Goal: Task Accomplishment & Management: Complete application form

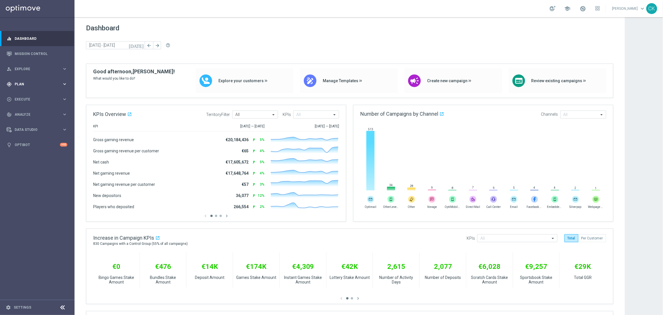
click at [21, 84] on span "Plan" at bounding box center [38, 84] width 47 height 3
click at [26, 94] on link "Target Groups" at bounding box center [37, 96] width 45 height 5
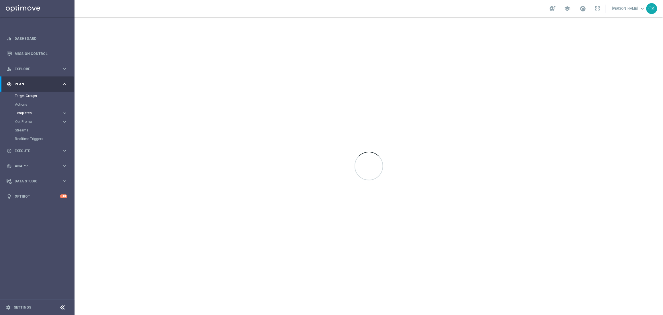
click at [22, 112] on span "Templates" at bounding box center [35, 113] width 41 height 3
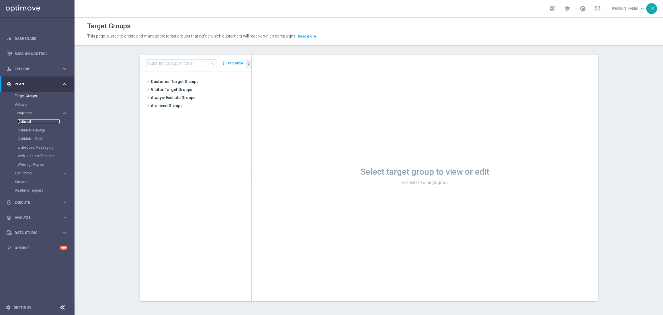
click at [24, 122] on link "Optimail" at bounding box center [39, 122] width 42 height 5
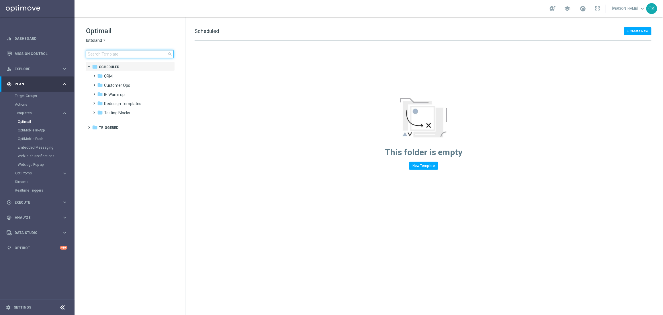
click at [132, 55] on input at bounding box center [130, 54] width 88 height 8
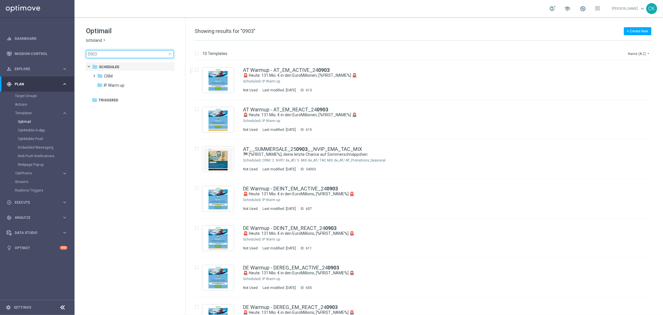
type input "0903"
click at [642, 54] on button "Name (A-Z) arrow_drop_down" at bounding box center [640, 53] width 24 height 7
click at [636, 79] on span "Date Modified (Newest)" at bounding box center [630, 79] width 38 height 4
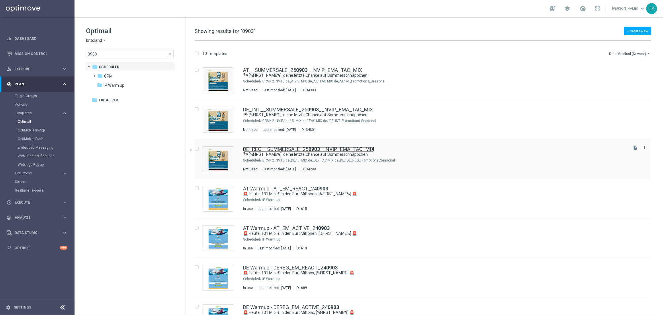
click at [269, 149] on link "DE_REG__SUMMERSALE_25 0903 __NVIP_EMA_TAC_MIX" at bounding box center [308, 149] width 131 height 5
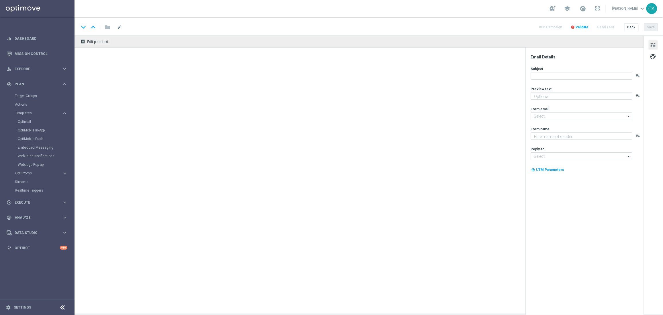
type textarea "Nur noch heute SSV."
type input "[EMAIL_ADDRESS][DOMAIN_NAME]"
type textarea "Lottoland"
type input "[EMAIL_ADDRESS][DOMAIN_NAME]"
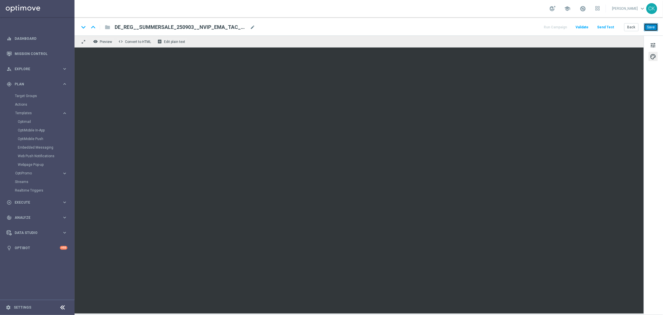
click at [653, 27] on button "Save" at bounding box center [651, 27] width 14 height 8
click at [655, 29] on button "Save" at bounding box center [651, 27] width 14 height 8
click at [632, 25] on button "Back" at bounding box center [632, 27] width 14 height 8
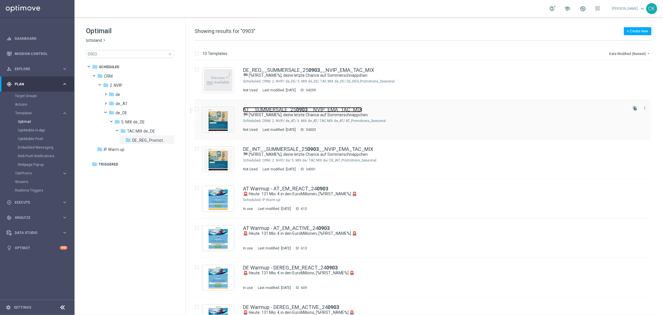
click at [279, 109] on link "AT__SUMMERSALE_25 0903 __NVIP_EMA_TAC_MIX" at bounding box center [302, 109] width 119 height 5
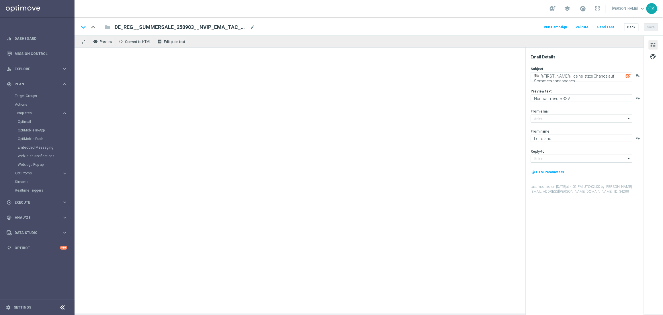
type input "[EMAIL_ADDRESS][DOMAIN_NAME]"
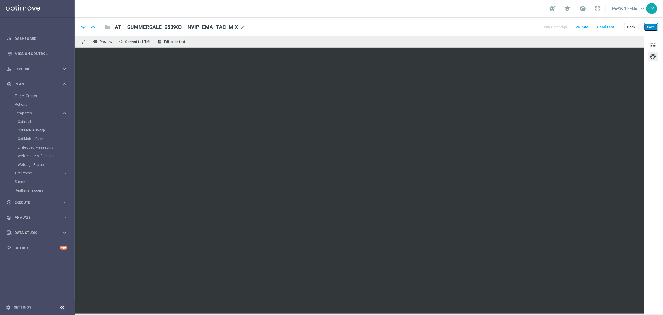
click at [654, 25] on button "Save" at bounding box center [651, 27] width 14 height 8
click at [634, 27] on button "Back" at bounding box center [632, 27] width 14 height 8
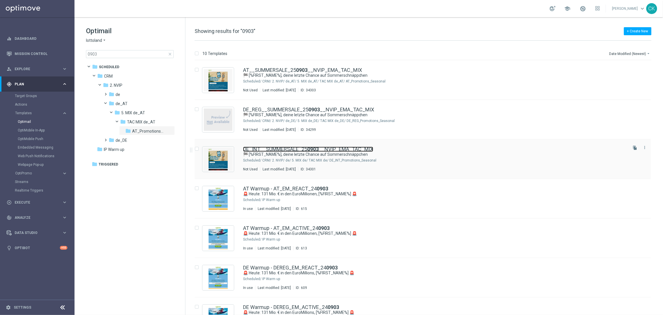
click at [272, 149] on link "DE_INT__SUMMERSALE_25 0903 __NVIP_EMA_TAC_MIX" at bounding box center [308, 149] width 130 height 5
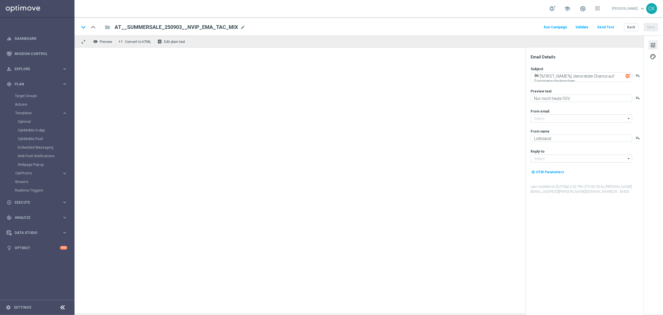
type input "[EMAIL_ADDRESS][DOMAIN_NAME]"
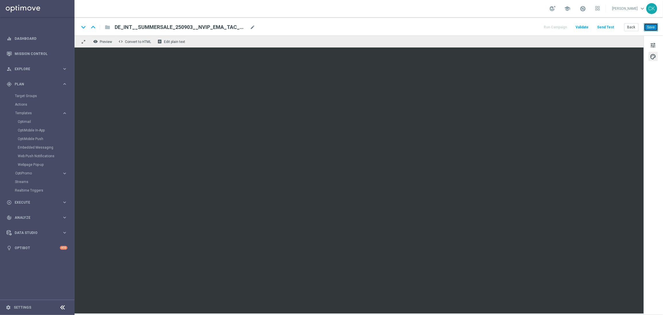
click at [653, 30] on button "Save" at bounding box center [651, 27] width 14 height 8
click at [653, 29] on button "Save" at bounding box center [651, 27] width 14 height 8
click at [634, 26] on button "Back" at bounding box center [632, 27] width 14 height 8
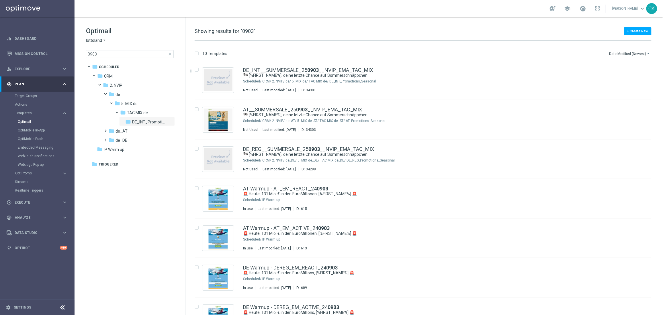
click at [171, 53] on span "close" at bounding box center [170, 54] width 5 height 5
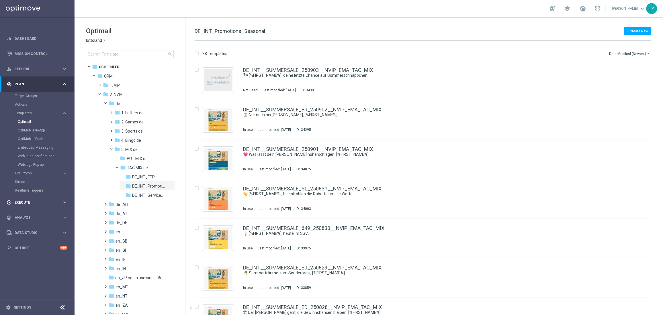
click at [22, 202] on span "Execute" at bounding box center [38, 202] width 47 height 3
click at [27, 110] on link "Campaign Builder" at bounding box center [37, 111] width 45 height 5
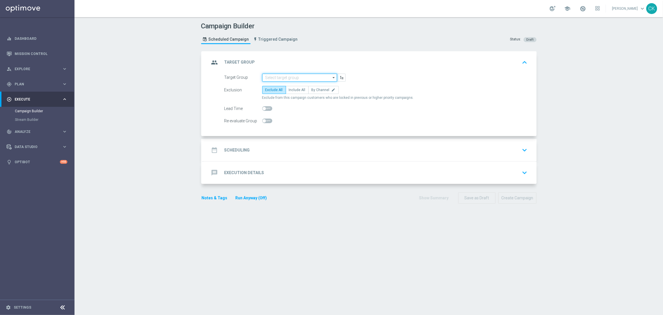
click at [294, 76] on input at bounding box center [299, 78] width 75 height 8
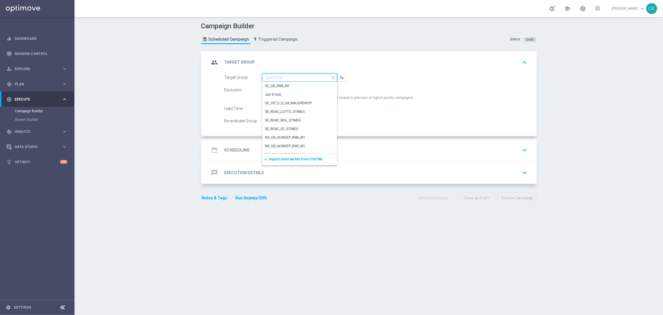
paste input "de_DE_TGT_NVIP_EM_TAC_MIX__ACTIVE_ALL_HIGHJACKPOT"
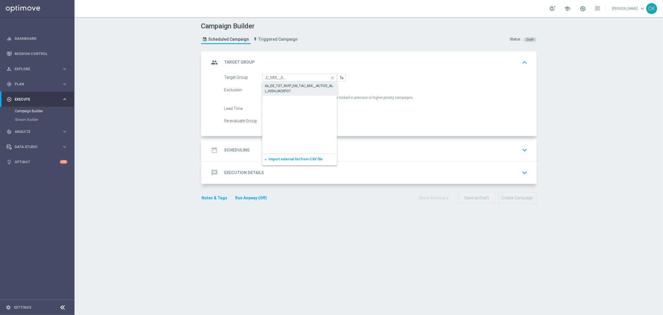
click at [287, 87] on div "de_DE_TGT_NVIP_EM_TAC_MIX__ACTIVE_ALL_HIGHJACKPOT" at bounding box center [299, 88] width 69 height 10
type input "de_DE_TGT_NVIP_EM_TAC_MIX__ACTIVE_ALL_HIGHJACKPOT"
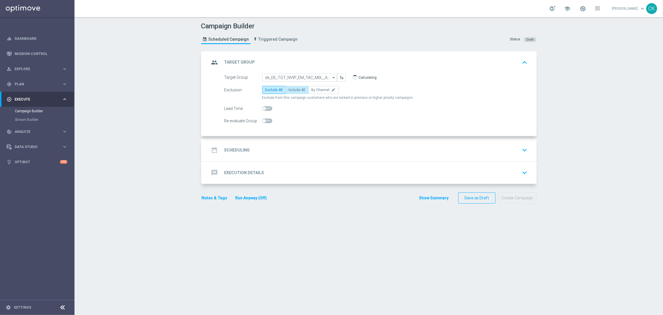
click at [294, 90] on span "Include All" at bounding box center [297, 90] width 17 height 4
click at [293, 90] on input "Include All" at bounding box center [291, 91] width 4 height 4
radio input "true"
click at [263, 109] on span at bounding box center [264, 108] width 3 height 3
click at [262, 109] on input "checkbox" at bounding box center [267, 108] width 10 height 5
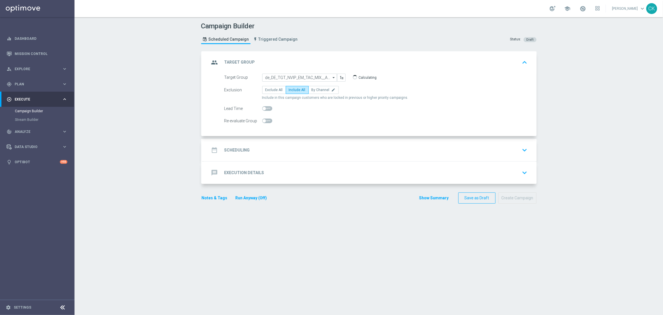
checkbox input "true"
click at [233, 149] on h2 "Scheduling" at bounding box center [238, 150] width 26 height 5
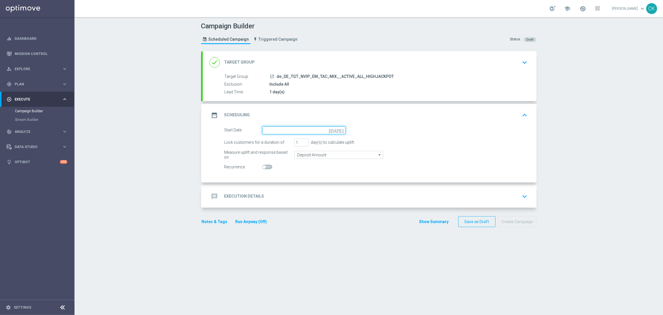
click at [282, 133] on input at bounding box center [303, 130] width 83 height 8
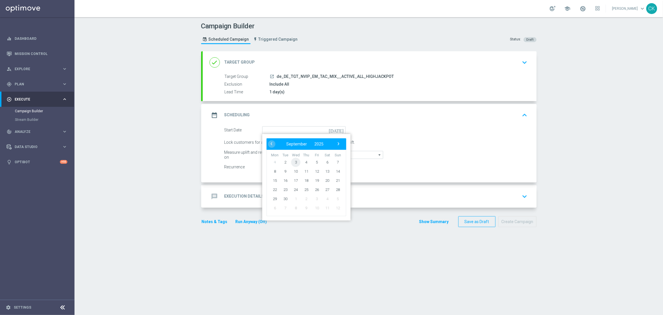
click at [294, 163] on span "3" at bounding box center [295, 162] width 9 height 9
type input "[DATE]"
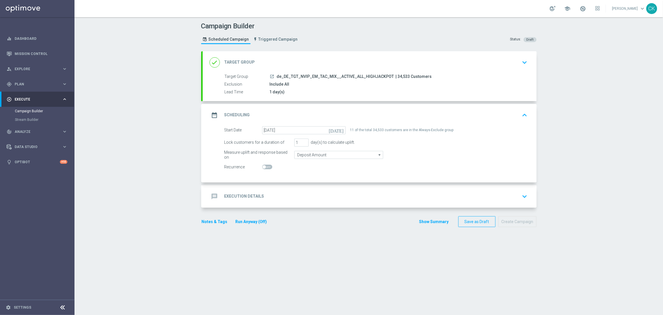
click at [231, 196] on h2 "Execution Details" at bounding box center [245, 196] width 40 height 5
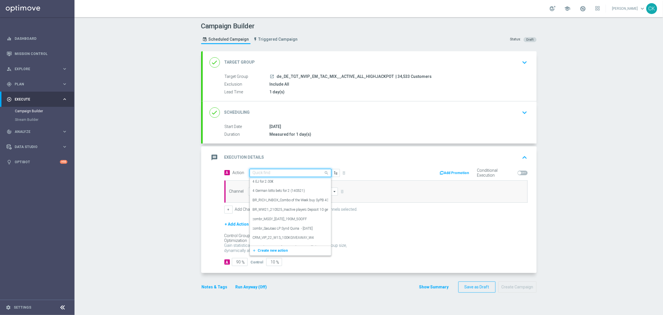
click at [271, 175] on input "text" at bounding box center [285, 173] width 64 height 5
paste input "SummerSales"
type input "SummerSales"
click at [271, 185] on div "SummerSales edit" at bounding box center [290, 182] width 75 height 9
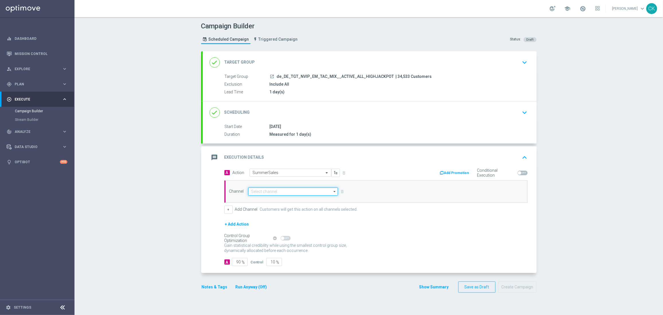
click at [269, 194] on input at bounding box center [293, 192] width 90 height 8
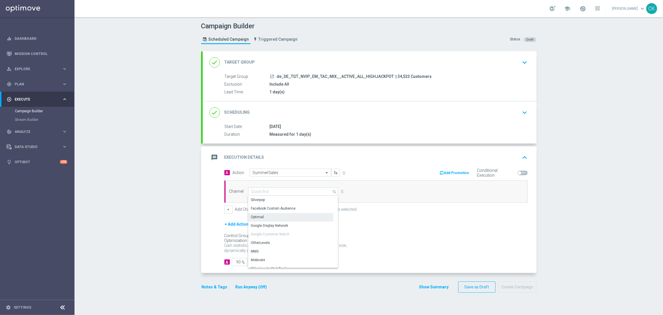
click at [259, 218] on div "Optimail" at bounding box center [257, 217] width 13 height 5
type input "Optimail"
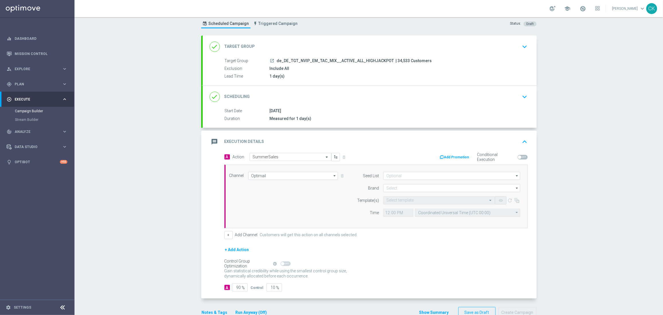
scroll to position [31, 0]
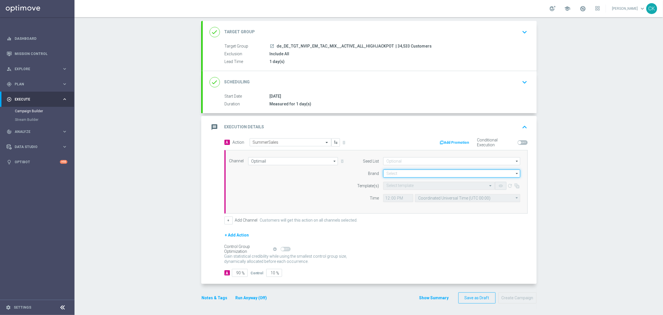
click at [413, 175] on input at bounding box center [451, 174] width 137 height 8
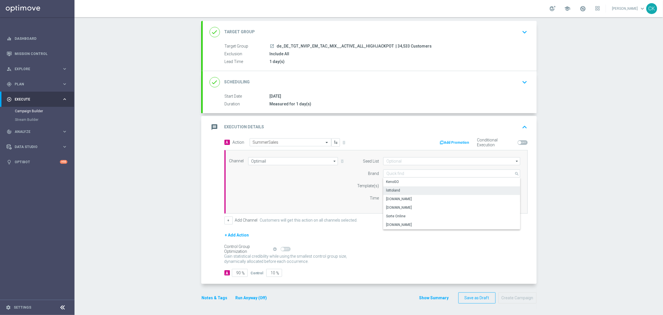
click at [403, 190] on div "lottoland" at bounding box center [451, 191] width 137 height 8
type input "lottoland"
click at [389, 188] on input "text" at bounding box center [434, 186] width 94 height 5
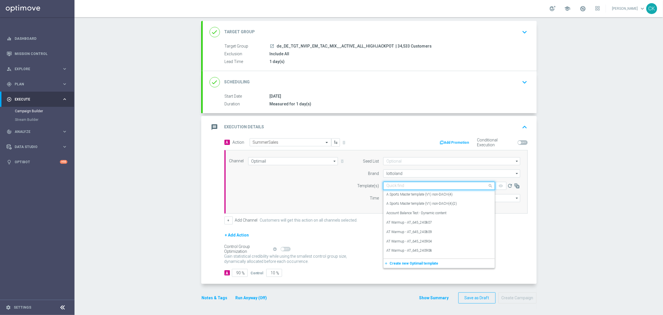
paste input "DE_REG__SUMMERSALE_250903__NVIP_EMA_TAC_MIX"
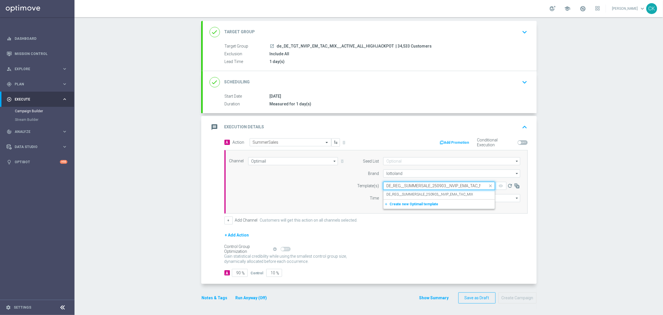
scroll to position [0, 5]
click at [400, 192] on label "DE_REG__SUMMERSALE_250903__NVIP_EMA_TAC_MIX" at bounding box center [430, 194] width 87 height 5
type input "DE_REG__SUMMERSALE_250903__NVIP_EMA_TAC_MIX"
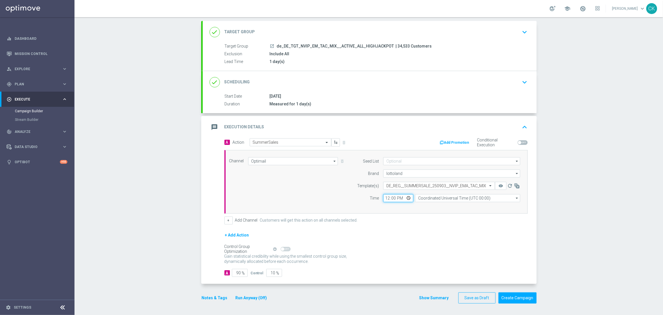
click at [383, 197] on input "12:00" at bounding box center [398, 198] width 30 height 8
type input "06:00"
click at [484, 198] on input "Coordinated Universal Time (UTC 00:00)" at bounding box center [467, 198] width 105 height 8
click at [490, 205] on div "Central European Time ([GEOGRAPHIC_DATA]) (UTC +02:00)" at bounding box center [467, 207] width 105 height 8
type input "Central European Time ([GEOGRAPHIC_DATA]) (UTC +02:00)"
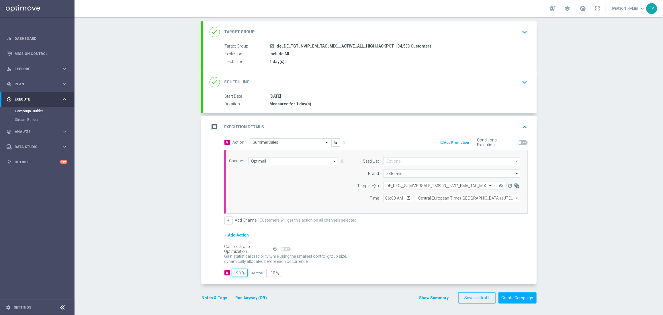
click at [238, 273] on input "90" at bounding box center [240, 273] width 16 height 8
type input "9"
type input "91"
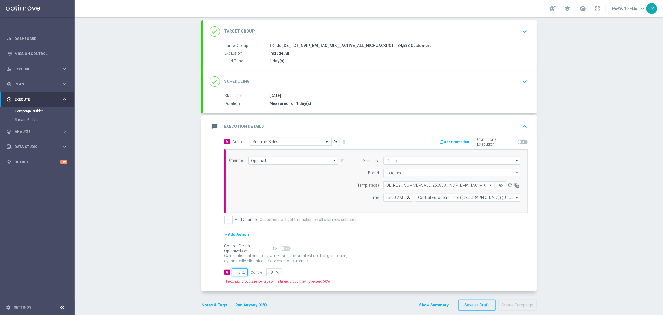
type input "98"
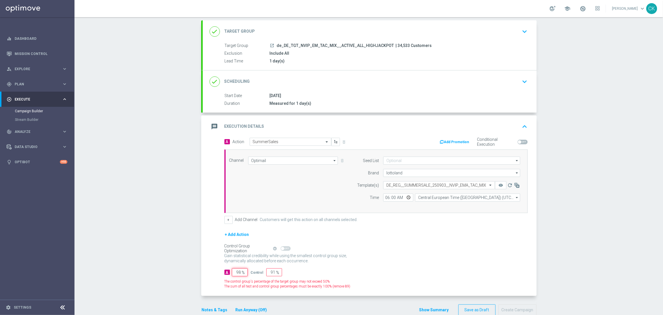
type input "2"
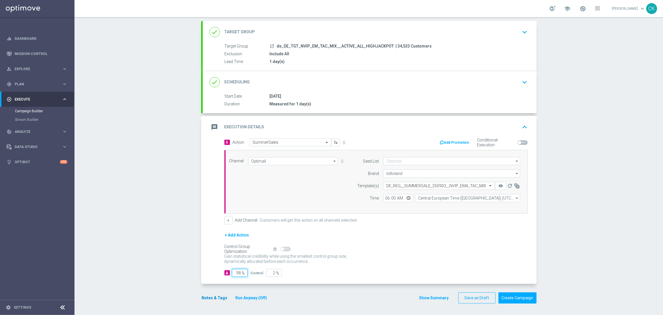
type input "98"
click at [212, 298] on button "Notes & Tags" at bounding box center [214, 298] width 27 height 7
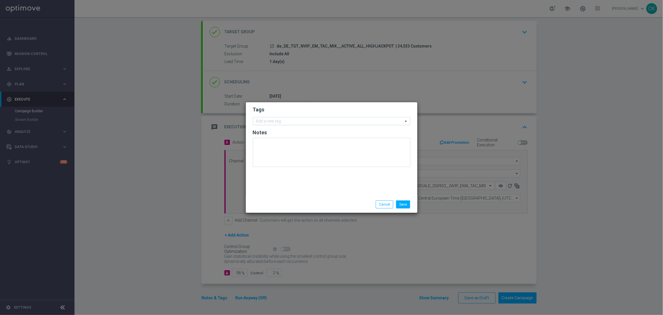
click at [278, 120] on input "text" at bounding box center [329, 121] width 147 height 5
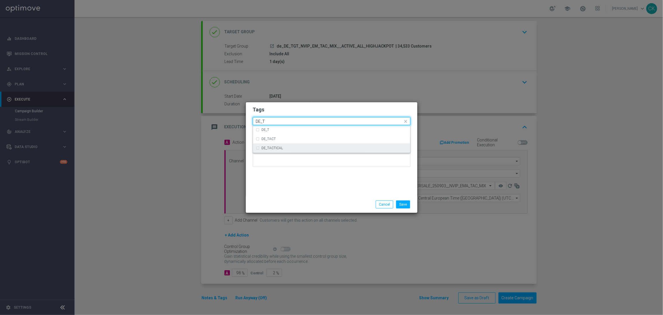
click at [268, 150] on label "DE_TACTICAL" at bounding box center [273, 148] width 22 height 3
type input "DE_T"
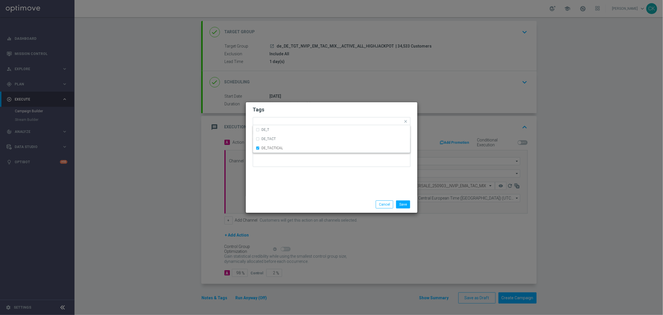
click at [267, 198] on div "Save Cancel" at bounding box center [332, 204] width 172 height 17
click at [405, 204] on button "Save" at bounding box center [403, 205] width 14 height 8
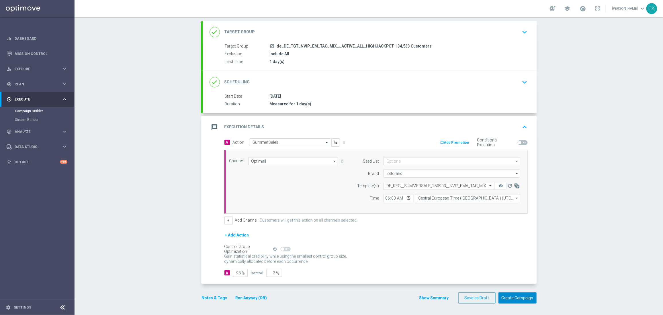
click at [512, 299] on button "Create Campaign" at bounding box center [518, 298] width 38 height 11
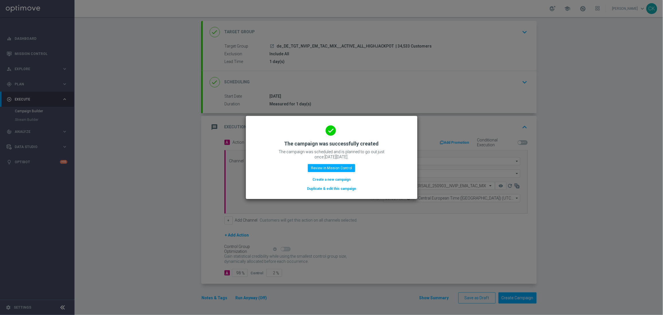
click at [327, 179] on button "Create a new campaign" at bounding box center [331, 180] width 39 height 6
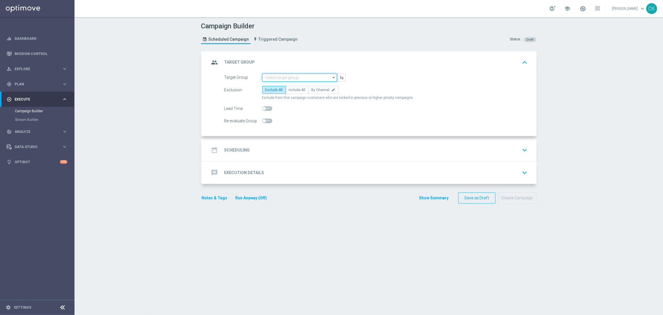
click at [285, 75] on input at bounding box center [299, 78] width 75 height 8
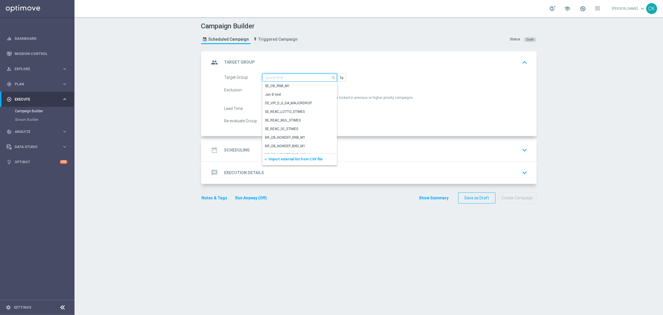
paste input "de_DE_TGT_NVIP_EM_TAC_MIX__REACTIVATED_HIGHJACKPOT"
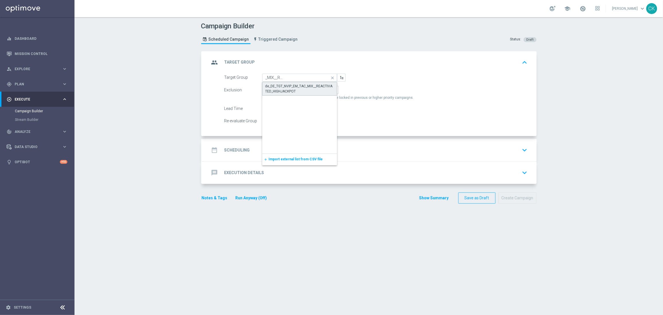
click at [286, 84] on div "de_DE_TGT_NVIP_EM_TAC_MIX__REACTIVATED_HIGHJACKPOT" at bounding box center [300, 89] width 69 height 10
type input "de_DE_TGT_NVIP_EM_TAC_MIX__REACTIVATED_HIGHJACKPOT"
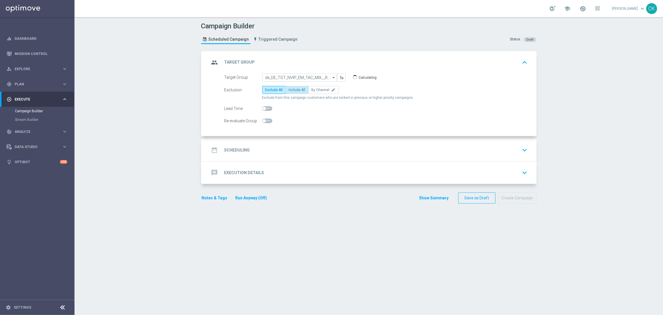
click at [293, 89] on span "Include All" at bounding box center [297, 90] width 17 height 4
click at [293, 89] on input "Include All" at bounding box center [291, 91] width 4 height 4
radio input "true"
click at [262, 106] on span at bounding box center [267, 108] width 10 height 5
click at [262, 106] on input "checkbox" at bounding box center [267, 108] width 10 height 5
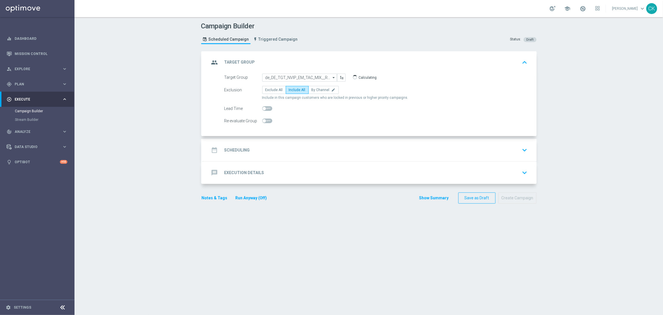
checkbox input "true"
click at [239, 148] on h2 "Scheduling" at bounding box center [238, 150] width 26 height 5
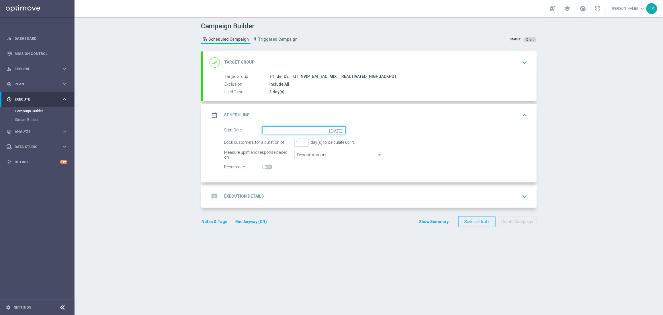
click at [290, 130] on input at bounding box center [303, 130] width 83 height 8
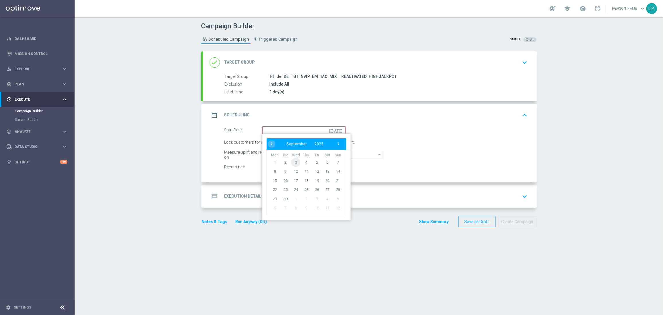
click at [294, 160] on span "3" at bounding box center [295, 162] width 9 height 9
type input "[DATE]"
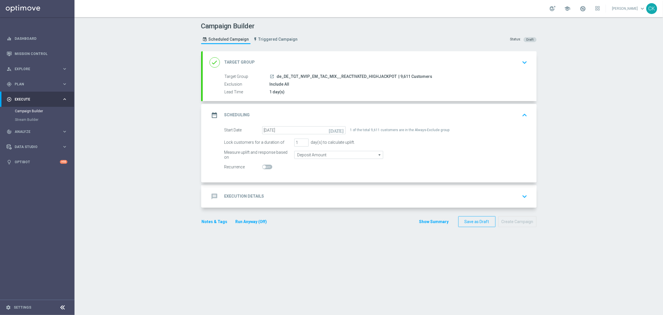
click at [234, 196] on h2 "Execution Details" at bounding box center [245, 196] width 40 height 5
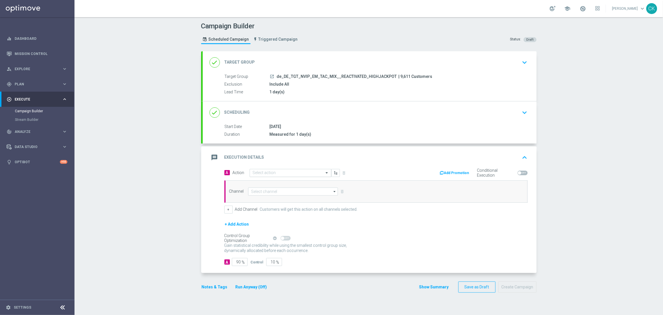
click at [267, 172] on input "text" at bounding box center [285, 173] width 64 height 5
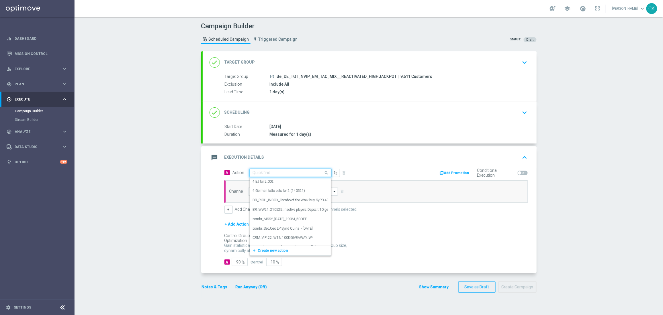
paste input "SummerSales"
type input "SummerSales"
click at [272, 184] on div "SummerSales edit" at bounding box center [290, 182] width 75 height 9
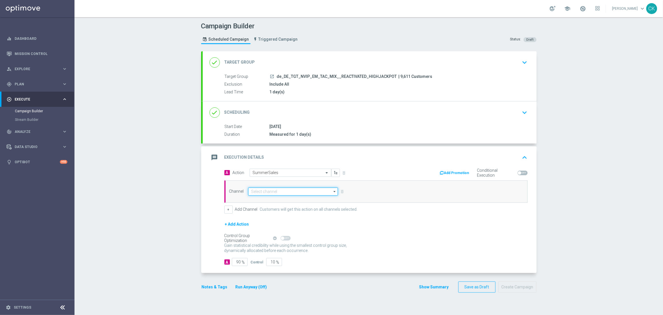
click at [270, 190] on input at bounding box center [293, 192] width 90 height 8
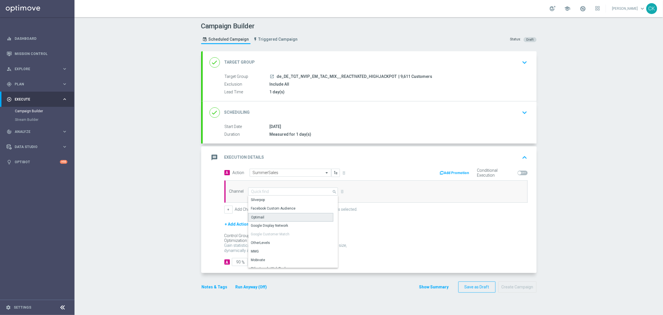
click at [270, 215] on div "Optimail" at bounding box center [290, 217] width 85 height 9
type input "Optimail"
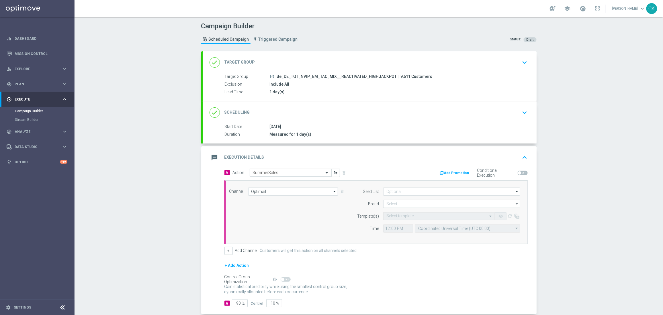
scroll to position [31, 0]
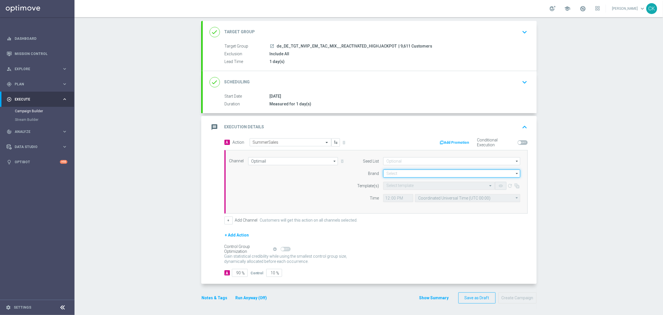
click at [410, 172] on input at bounding box center [451, 174] width 137 height 8
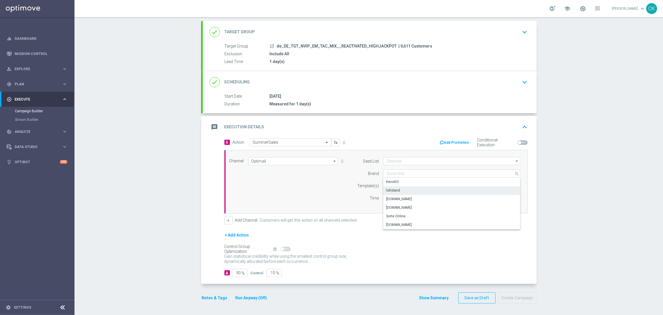
click at [408, 192] on div "lottoland" at bounding box center [451, 191] width 137 height 8
type input "lottoland"
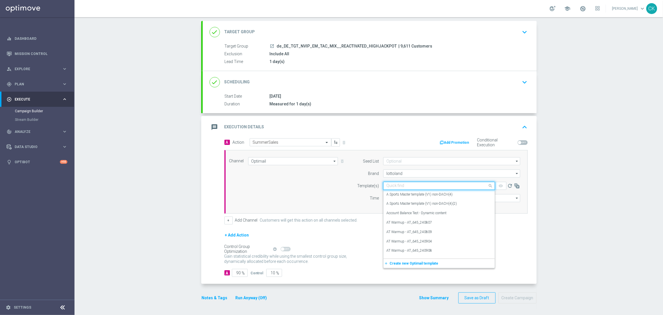
click at [402, 188] on div "Quick find" at bounding box center [439, 186] width 112 height 8
paste input "DE_REG__SUMMERSALE_250903__NVIP_EMA_TAC_MIX"
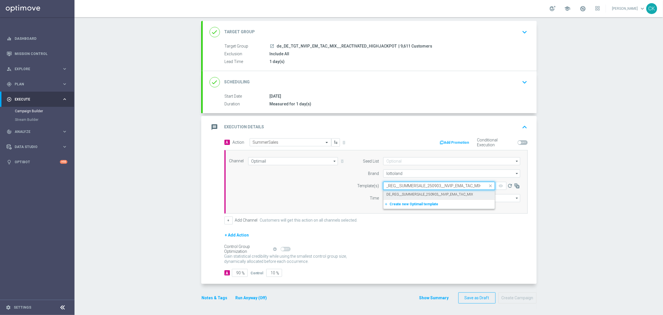
click at [399, 192] on label "DE_REG__SUMMERSALE_250903__NVIP_EMA_TAC_MIX" at bounding box center [430, 194] width 87 height 5
type input "DE_REG__SUMMERSALE_250903__NVIP_EMA_TAC_MIX"
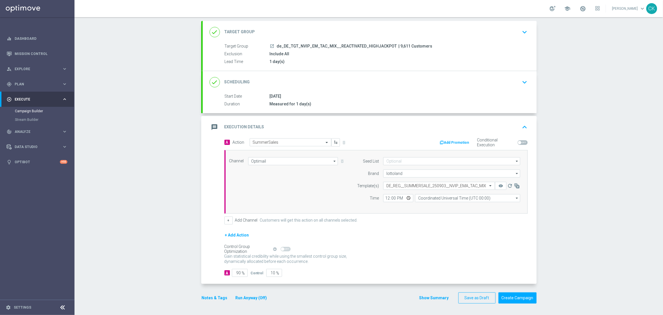
scroll to position [0, 0]
click at [385, 197] on input "12:00" at bounding box center [398, 198] width 30 height 8
type input "06:00"
click at [444, 198] on input "Coordinated Universal Time (UTC 00:00)" at bounding box center [467, 198] width 105 height 8
click at [446, 206] on div "Central European Time ([GEOGRAPHIC_DATA]) (UTC +02:00)" at bounding box center [465, 206] width 94 height 5
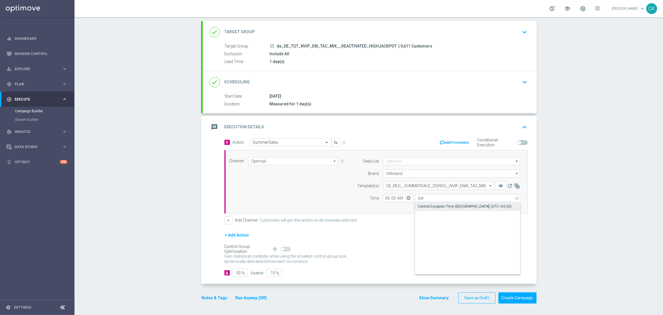
type input "Central European Time ([GEOGRAPHIC_DATA]) (UTC +02:00)"
click at [239, 274] on input "90" at bounding box center [240, 273] width 16 height 8
type input "9"
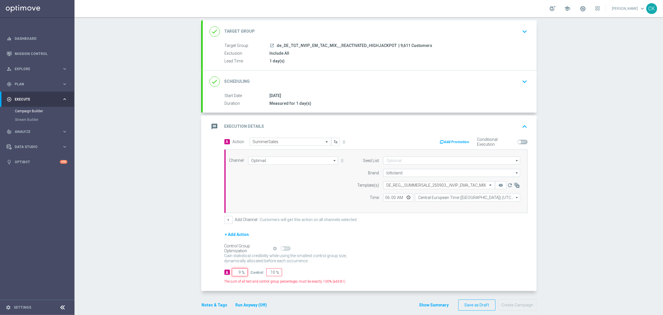
type input "91"
type input "98"
type input "2"
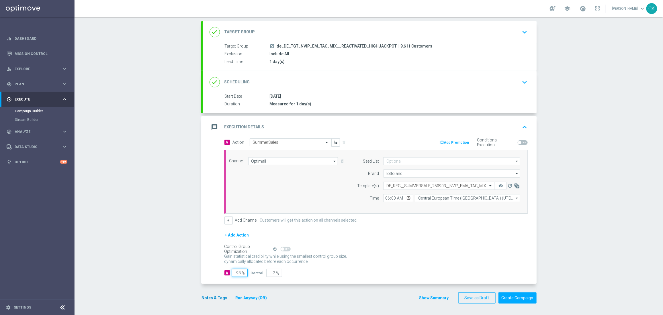
type input "98"
click at [213, 298] on button "Notes & Tags" at bounding box center [214, 298] width 27 height 7
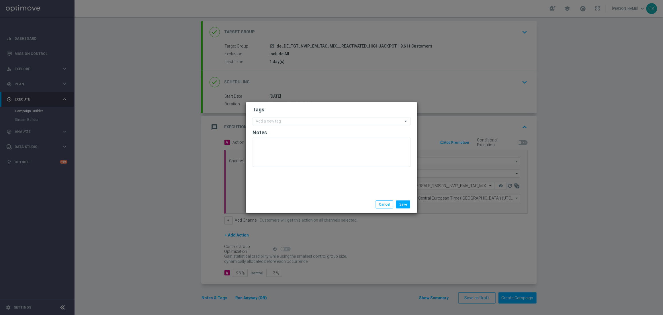
click at [297, 123] on input "text" at bounding box center [329, 121] width 147 height 5
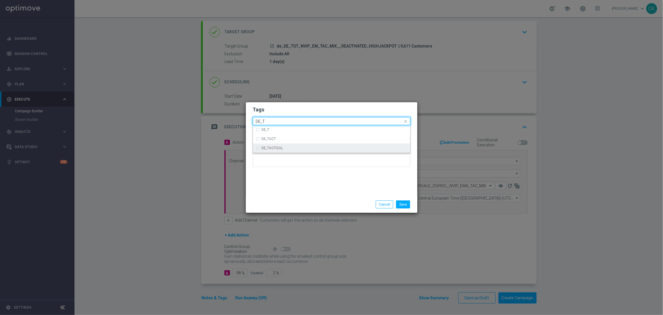
click at [305, 150] on div "DE_TACTICAL" at bounding box center [335, 148] width 146 height 3
type input "DE_T"
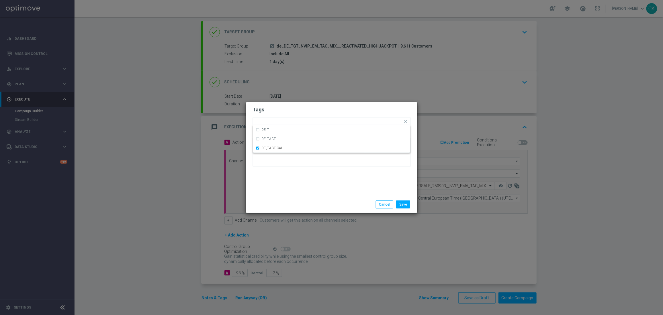
click at [302, 196] on div "Save Cancel" at bounding box center [332, 204] width 172 height 17
click at [404, 201] on button "Save" at bounding box center [403, 205] width 14 height 8
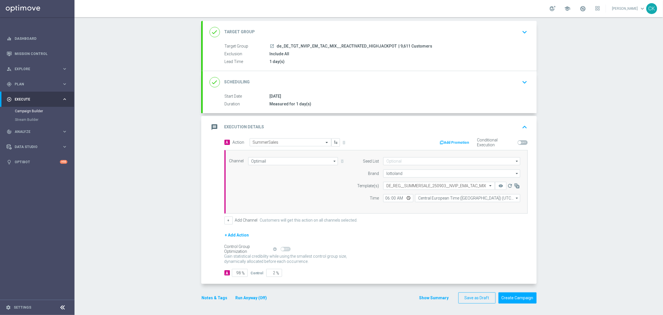
click at [203, 301] on button "Notes & Tags" at bounding box center [214, 298] width 27 height 7
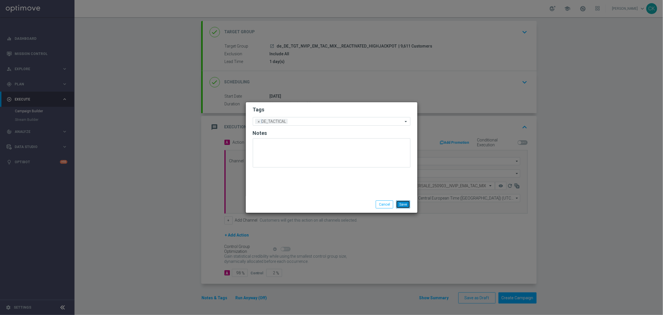
click at [401, 207] on button "Save" at bounding box center [403, 205] width 14 height 8
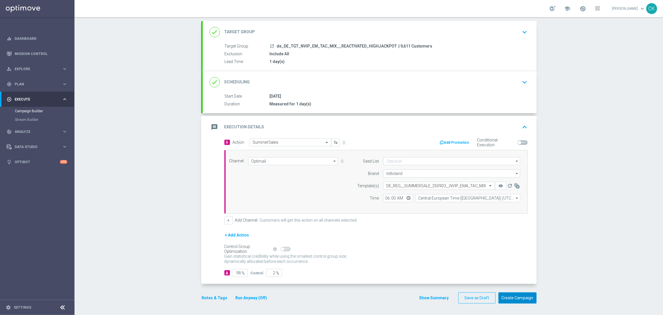
click at [515, 298] on button "Create Campaign" at bounding box center [518, 298] width 38 height 11
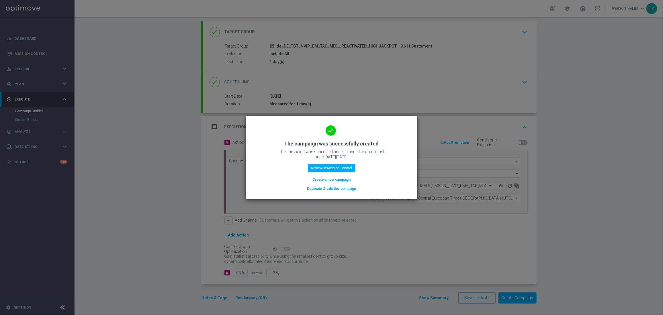
click at [329, 179] on button "Create a new campaign" at bounding box center [331, 180] width 39 height 6
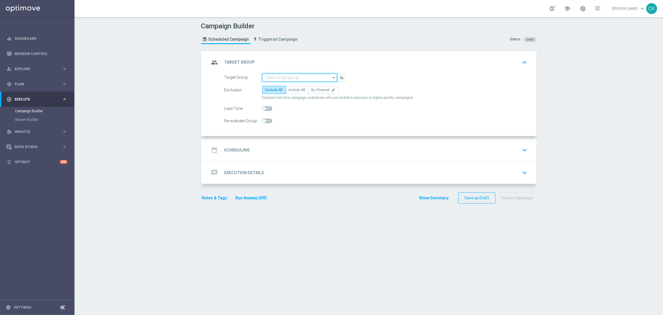
click at [311, 79] on input at bounding box center [299, 78] width 75 height 8
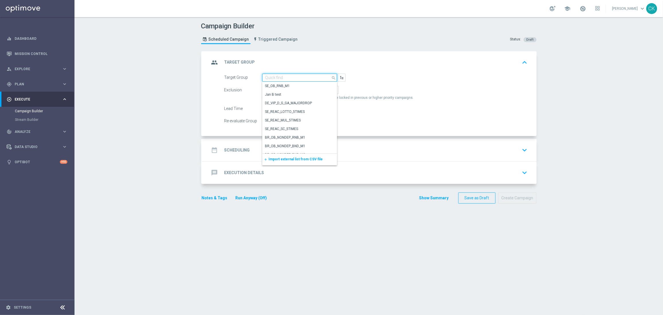
paste input "de_DE_TGT_NVIP_EM_TAC_MIX__CHURNED_HIGHJACKPOT"
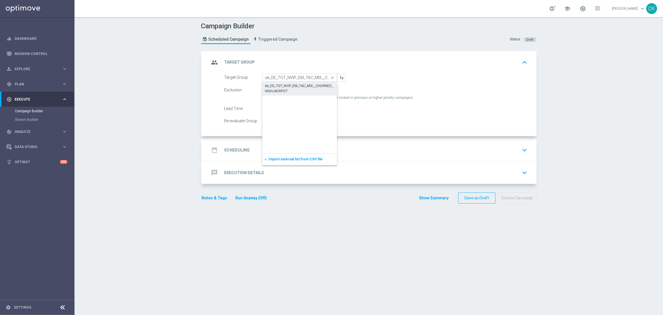
click at [299, 89] on div "de_DE_TGT_NVIP_EM_TAC_MIX__CHURNED_HIGHJACKPOT" at bounding box center [299, 88] width 69 height 10
type input "de_DE_TGT_NVIP_EM_TAC_MIX__CHURNED_HIGHJACKPOT"
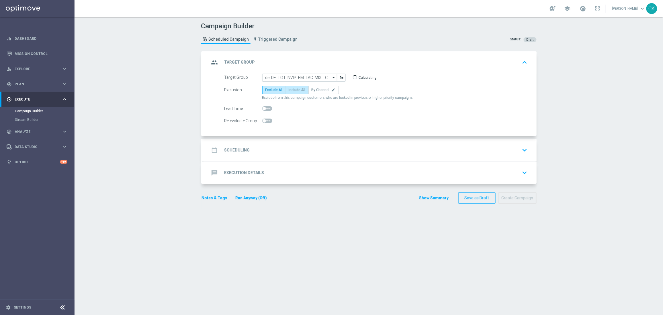
click at [295, 89] on span "Include All" at bounding box center [297, 90] width 17 height 4
click at [293, 89] on input "Include All" at bounding box center [291, 91] width 4 height 4
radio input "true"
click at [264, 109] on span at bounding box center [267, 108] width 10 height 5
click at [264, 109] on input "checkbox" at bounding box center [267, 108] width 10 height 5
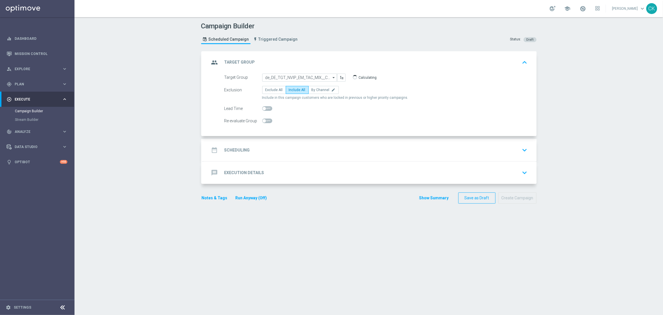
checkbox input "true"
click at [235, 152] on h2 "Scheduling" at bounding box center [238, 150] width 26 height 5
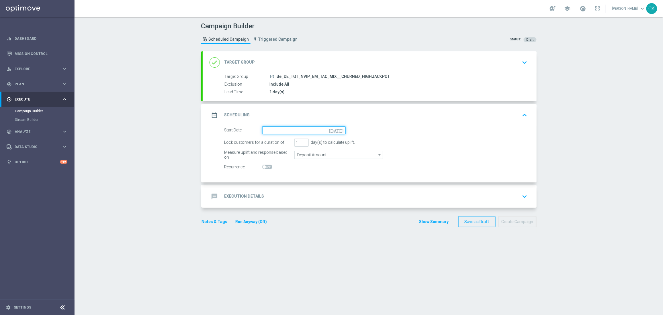
click at [294, 129] on input at bounding box center [303, 130] width 83 height 8
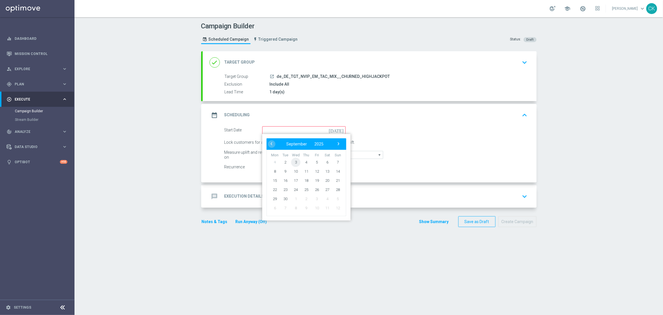
click at [294, 161] on span "3" at bounding box center [295, 162] width 9 height 9
type input "[DATE]"
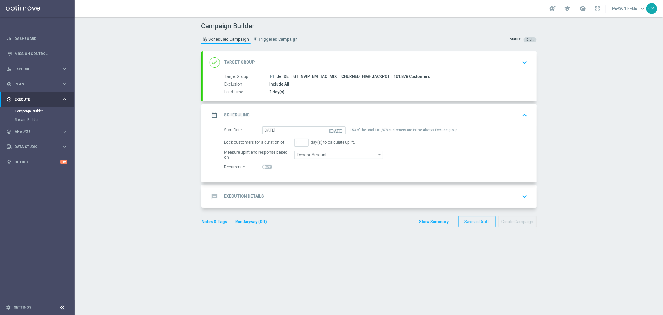
click at [241, 194] on h2 "Execution Details" at bounding box center [245, 196] width 40 height 5
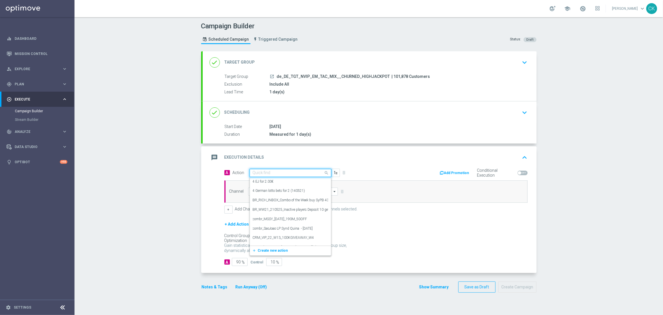
click at [285, 172] on input "text" at bounding box center [285, 173] width 64 height 5
paste input "SummerSales"
type input "SummerSales"
click at [281, 182] on div "SummerSales edit" at bounding box center [290, 182] width 75 height 9
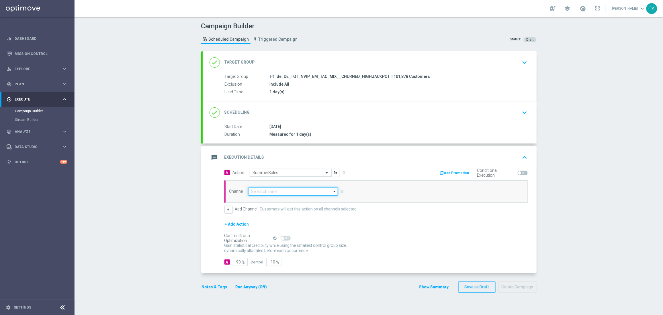
click at [264, 194] on input at bounding box center [293, 192] width 90 height 8
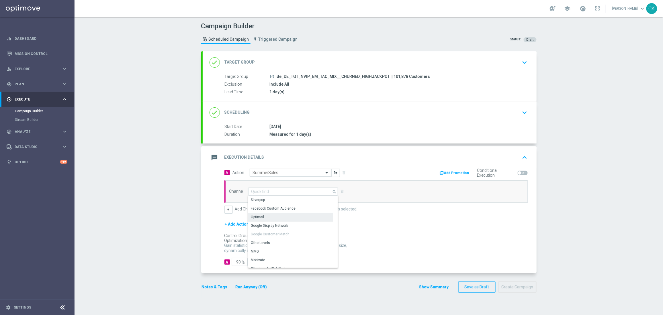
click at [267, 216] on div "Optimail" at bounding box center [290, 217] width 85 height 8
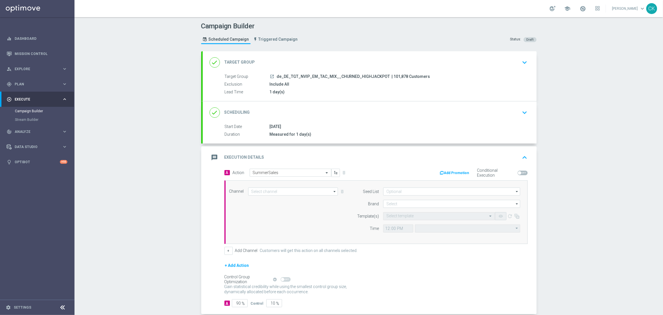
type input "Optimail"
type input "Coordinated Universal Time (UTC 00:00)"
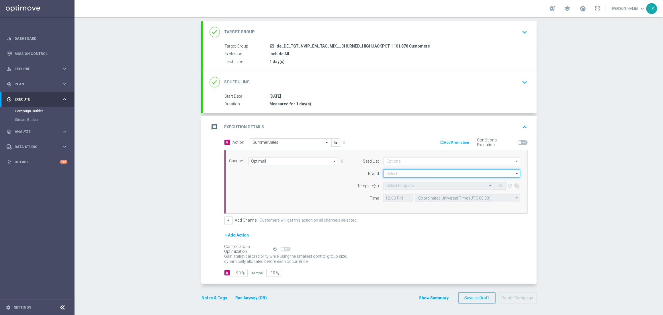
click at [400, 176] on input at bounding box center [451, 174] width 137 height 8
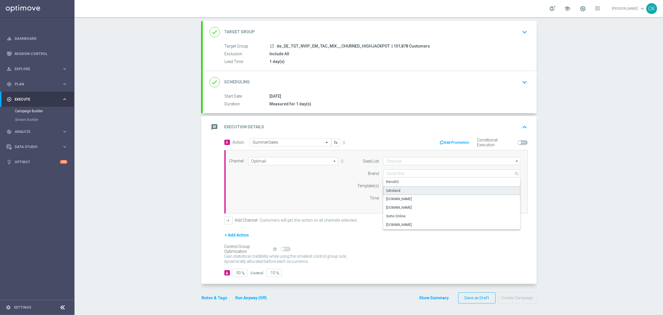
click at [405, 193] on div "lottoland" at bounding box center [451, 191] width 137 height 9
type input "lottoland"
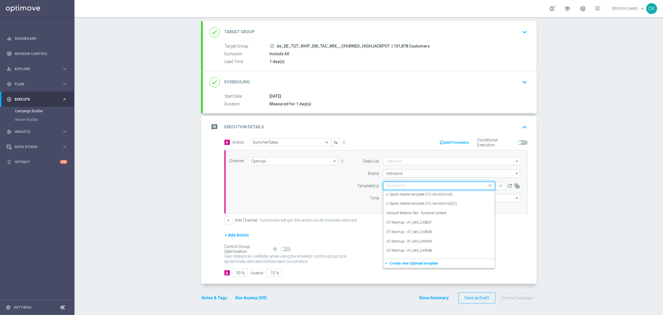
click at [402, 186] on input "text" at bounding box center [434, 186] width 94 height 5
paste input "DE_REG__SUMMERSALE_250903__NVIP_EMA_TAC_MIX"
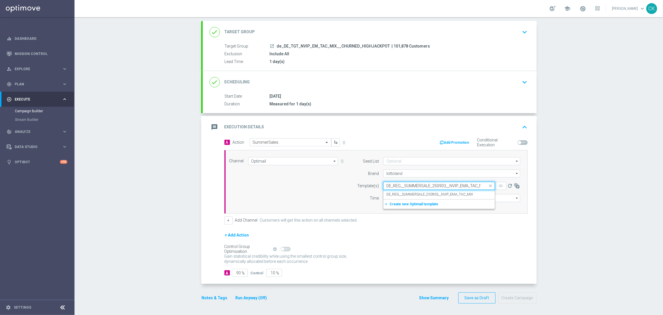
scroll to position [0, 5]
click at [399, 192] on label "DE_REG__SUMMERSALE_250903__NVIP_EMA_TAC_MIX" at bounding box center [430, 194] width 87 height 5
type input "DE_REG__SUMMERSALE_250903__NVIP_EMA_TAC_MIX"
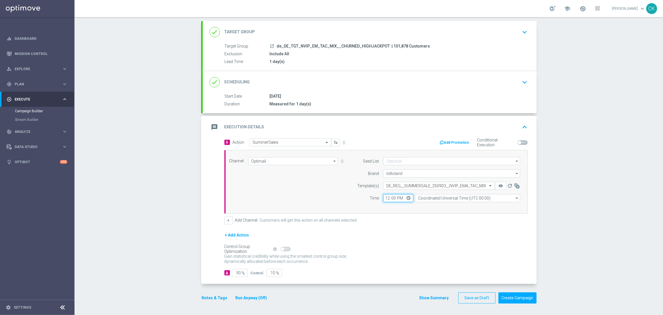
click at [385, 199] on input "12:00" at bounding box center [398, 198] width 30 height 8
type input "06:00"
click at [470, 195] on input "Coordinated Universal Time (UTC 00:00)" at bounding box center [467, 198] width 105 height 8
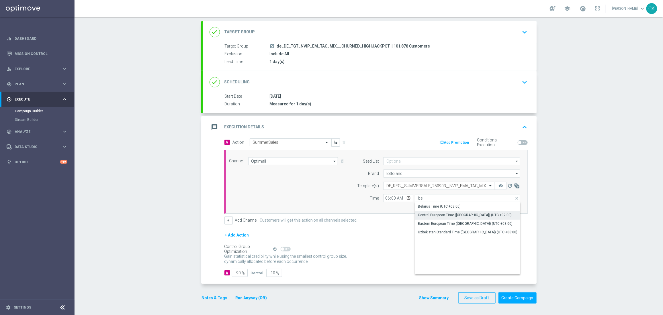
click at [469, 213] on div "Central European Time ([GEOGRAPHIC_DATA]) (UTC +02:00)" at bounding box center [465, 215] width 94 height 5
type input "Central European Time ([GEOGRAPHIC_DATA]) (UTC +02:00)"
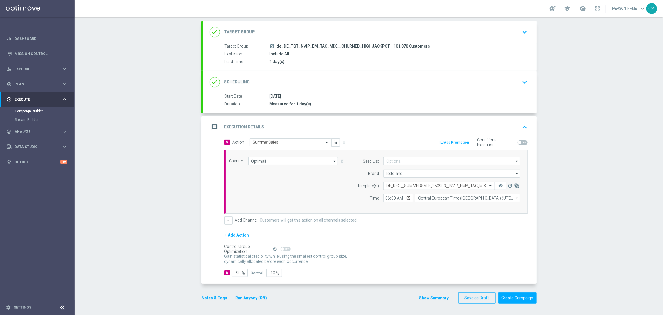
click at [242, 274] on span "%" at bounding box center [243, 273] width 3 height 5
click at [238, 272] on input "90" at bounding box center [240, 273] width 16 height 8
type input "9"
type input "91"
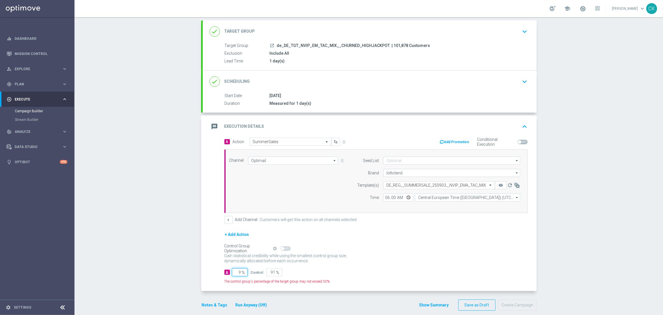
type input "98"
type input "2"
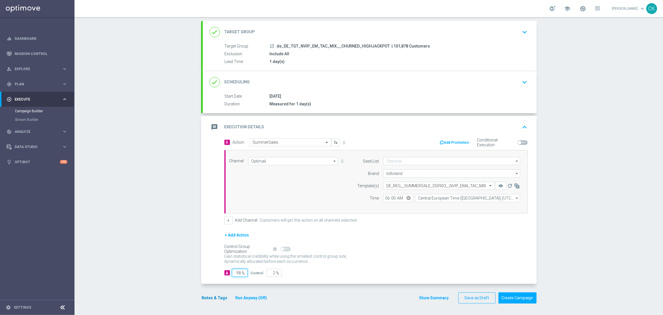
type input "98"
click at [203, 297] on button "Notes & Tags" at bounding box center [214, 298] width 27 height 7
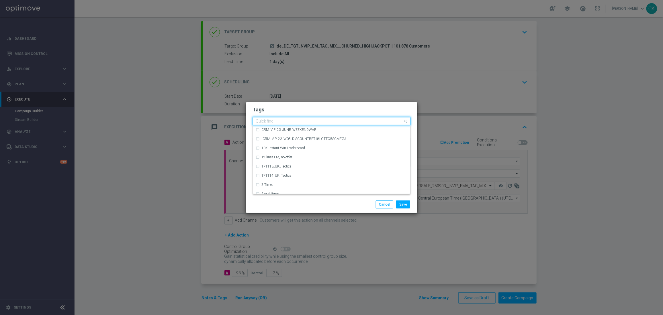
click at [288, 122] on input "text" at bounding box center [329, 121] width 147 height 5
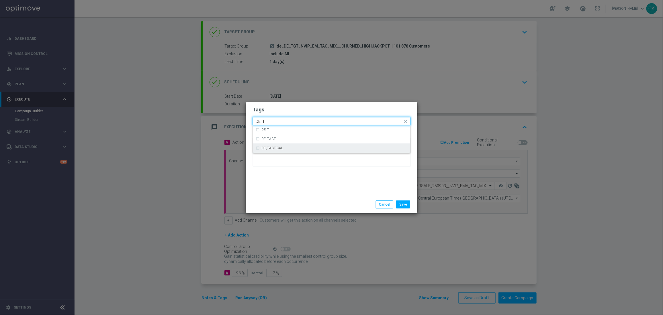
click at [292, 150] on div "DE_TACTICAL" at bounding box center [331, 148] width 151 height 9
type input "DE_T"
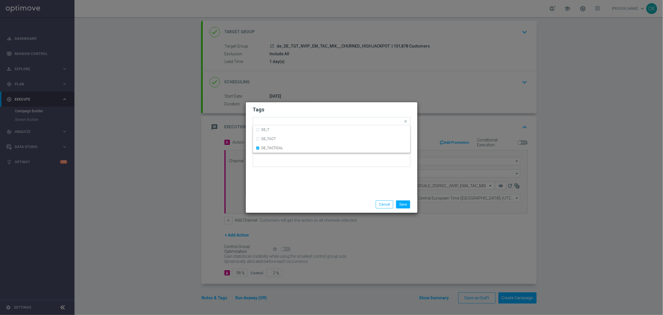
click at [292, 187] on div "Tags Quick find × DE_TACTICAL DE_T DE_TACT DE_TACTICAL Notes" at bounding box center [332, 149] width 172 height 94
click at [410, 201] on button "Save" at bounding box center [403, 205] width 14 height 8
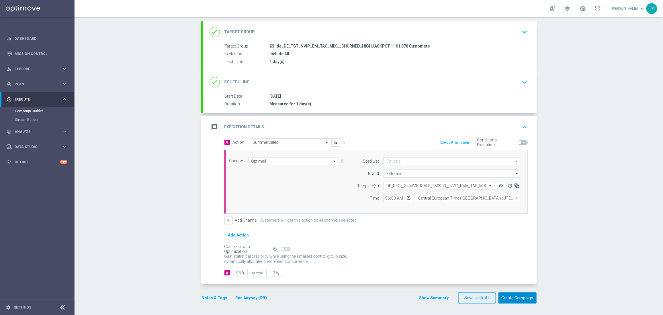
click at [517, 297] on button "Create Campaign" at bounding box center [518, 298] width 38 height 11
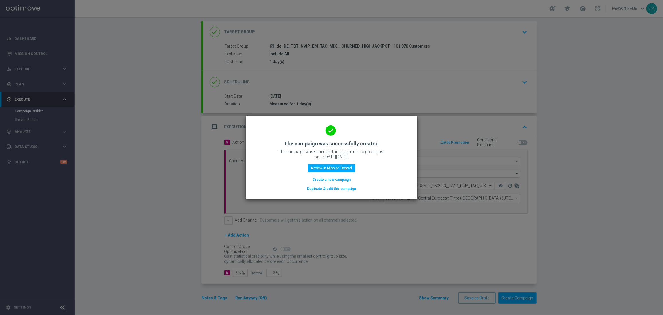
click at [329, 181] on button "Create a new campaign" at bounding box center [331, 180] width 39 height 6
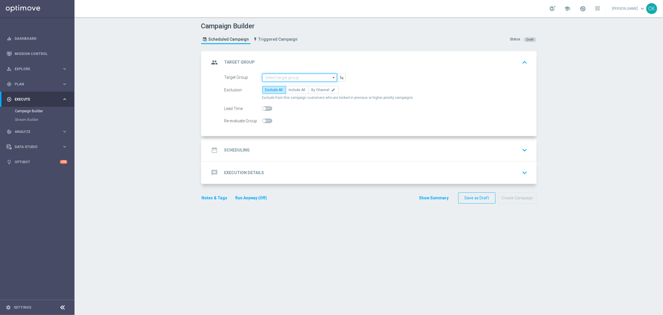
click at [290, 78] on input at bounding box center [299, 78] width 75 height 8
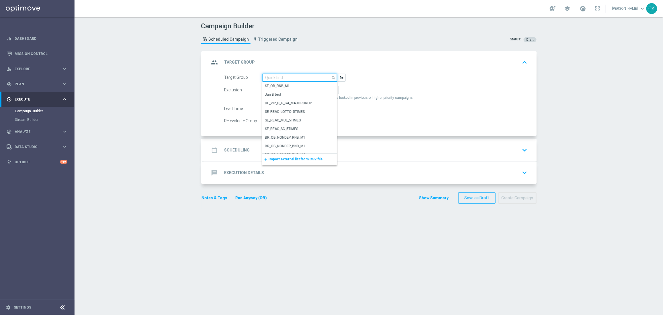
paste input "de_TGT_NVIP_EM_TAC_MIX__ACTIVE_ALL_HIGHJACKPOT"
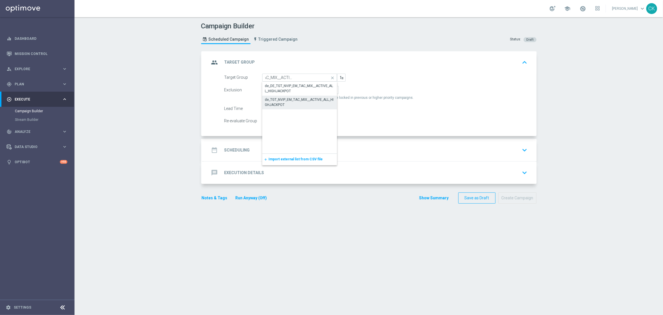
click at [286, 102] on div "de_TGT_NVIP_EM_TAC_MIX__ACTIVE_ALL_HIGHJACKPOT" at bounding box center [299, 102] width 69 height 10
type input "de_TGT_NVIP_EM_TAC_MIX__ACTIVE_ALL_HIGHJACKPOT"
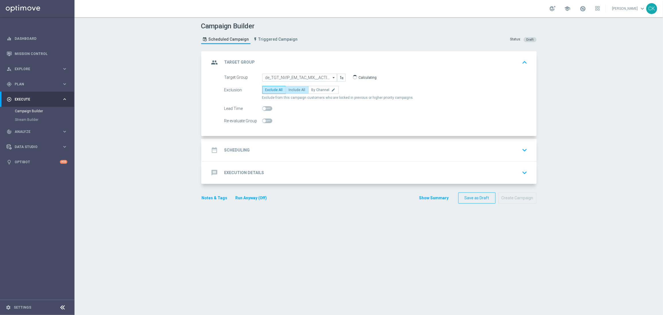
click at [296, 89] on span "Include All" at bounding box center [297, 90] width 17 height 4
click at [293, 89] on input "Include All" at bounding box center [291, 91] width 4 height 4
radio input "true"
click at [264, 107] on span at bounding box center [267, 108] width 10 height 5
click at [264, 107] on input "checkbox" at bounding box center [267, 108] width 10 height 5
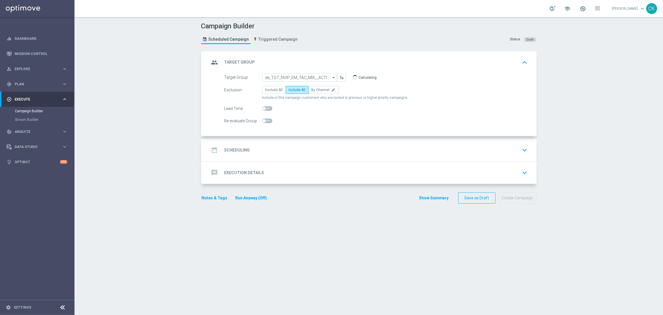
checkbox input "true"
click at [229, 150] on h2 "Scheduling" at bounding box center [238, 150] width 26 height 5
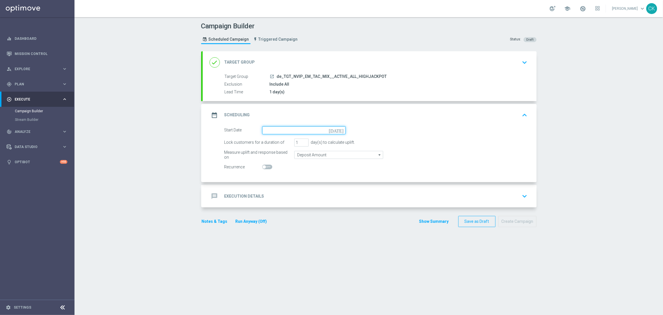
click at [273, 132] on input at bounding box center [303, 130] width 83 height 8
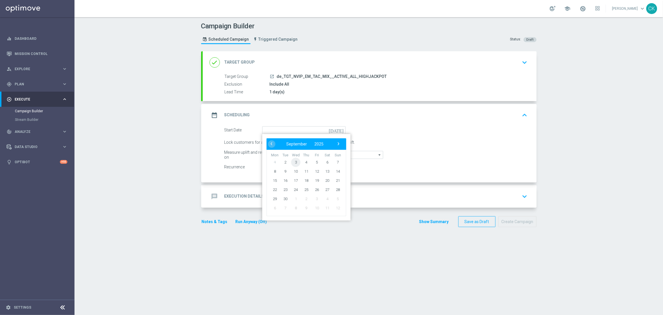
click at [294, 161] on span "3" at bounding box center [295, 162] width 9 height 9
type input "[DATE]"
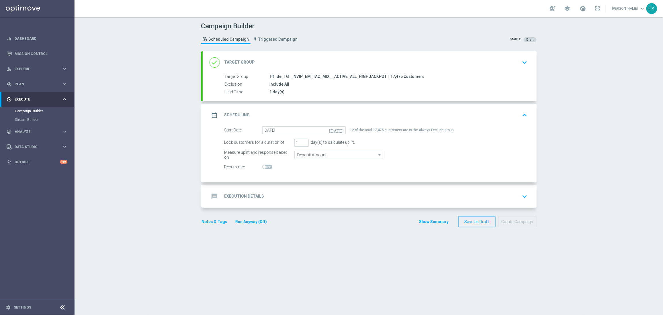
click at [230, 197] on h2 "Execution Details" at bounding box center [245, 196] width 40 height 5
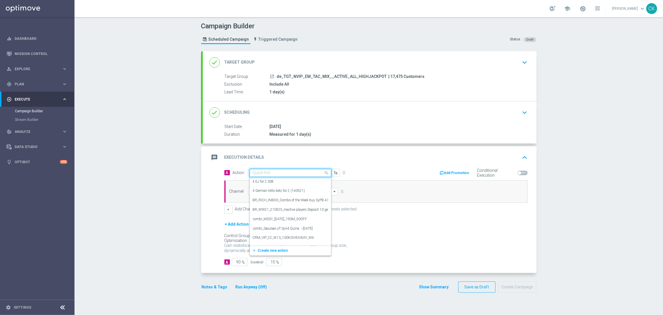
click at [272, 173] on input "text" at bounding box center [285, 173] width 64 height 5
paste input "SummerSales"
type input "SummerSales"
click at [272, 183] on div "SummerSales edit" at bounding box center [290, 182] width 75 height 9
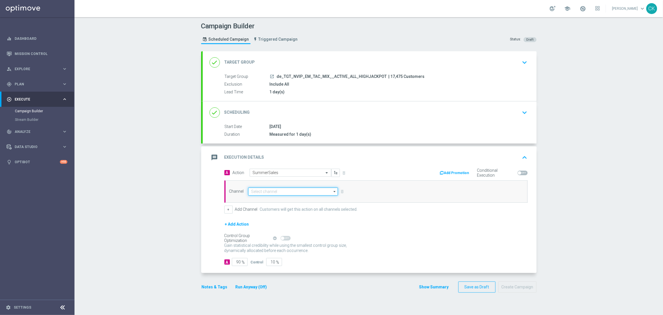
click at [278, 191] on input at bounding box center [293, 192] width 90 height 8
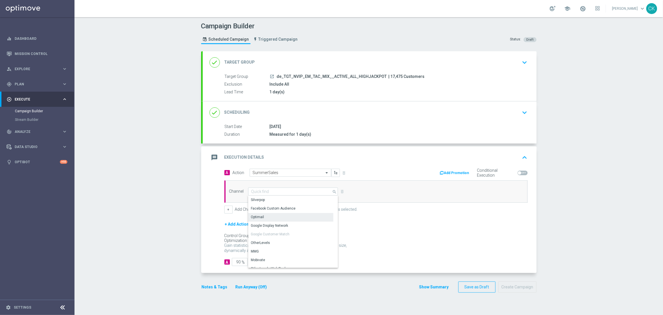
click at [275, 215] on div "Optimail" at bounding box center [290, 217] width 85 height 8
type input "Optimail"
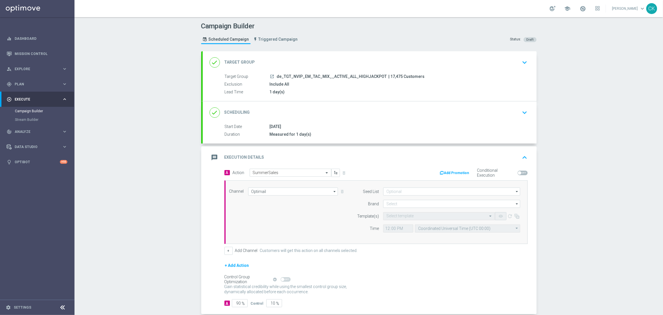
scroll to position [31, 0]
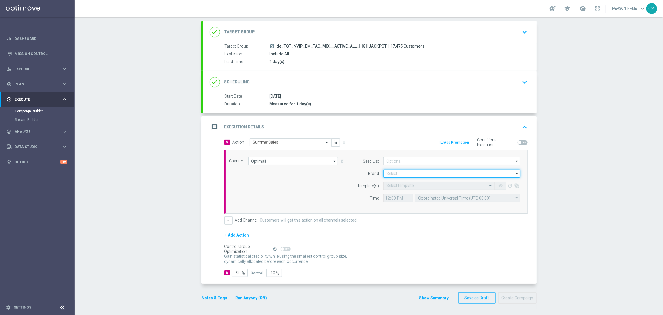
click at [409, 172] on input at bounding box center [451, 174] width 137 height 8
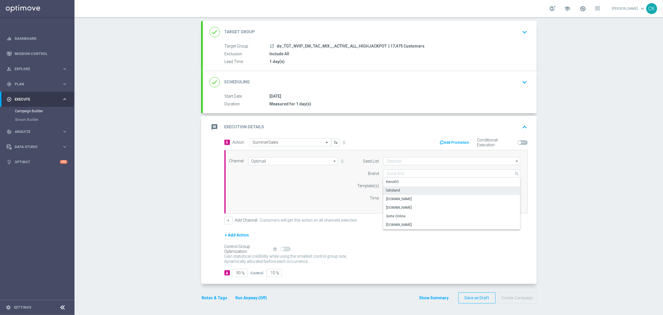
click at [408, 189] on div "lottoland" at bounding box center [451, 191] width 137 height 8
type input "lottoland"
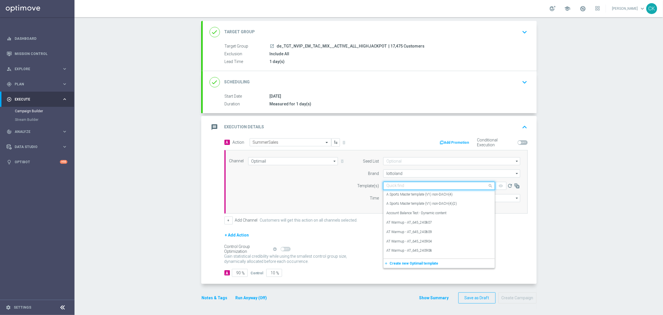
click at [401, 187] on input "text" at bounding box center [434, 186] width 94 height 5
paste input "DE_INT__SUMMERSALE_250903__NVIP_EMA_TAC_MIX"
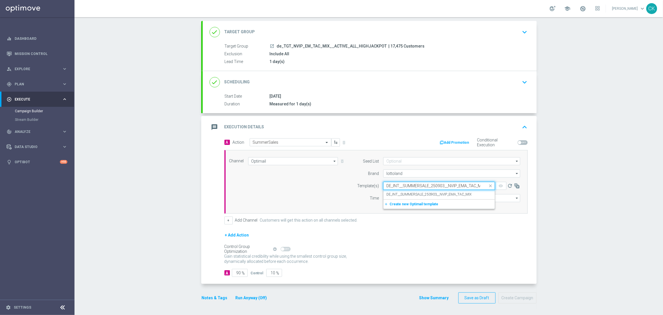
scroll to position [0, 4]
click at [398, 194] on label "DE_INT__SUMMERSALE_250903__NVIP_EMA_TAC_MIX" at bounding box center [429, 194] width 85 height 5
type input "DE_INT__SUMMERSALE_250903__NVIP_EMA_TAC_MIX"
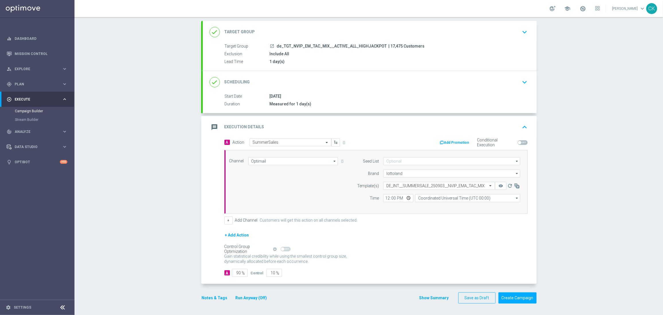
scroll to position [0, 0]
click at [384, 199] on input "12:00" at bounding box center [398, 198] width 30 height 8
type input "06:00"
click at [448, 196] on input "Coordinated Universal Time (UTC 00:00)" at bounding box center [467, 198] width 105 height 8
click at [453, 206] on div "Central European Time ([GEOGRAPHIC_DATA]) (UTC +02:00)" at bounding box center [465, 206] width 94 height 5
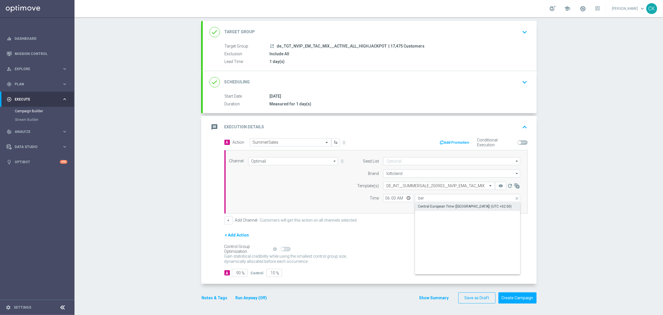
type input "Central European Time ([GEOGRAPHIC_DATA]) (UTC +02:00)"
click at [239, 273] on input "90" at bounding box center [240, 273] width 16 height 8
type input "9"
type input "91"
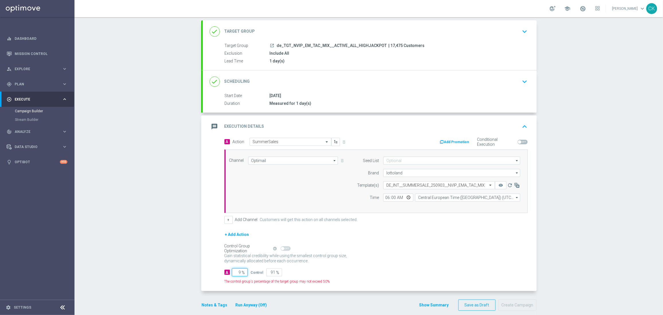
type input "98"
type input "2"
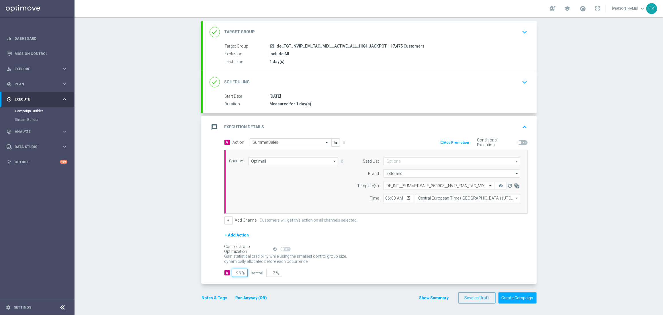
type input "98"
click at [212, 274] on div "A Action Select action SummerSales delete_forever Add Promotion Conditional Exe…" at bounding box center [370, 212] width 334 height 146
click at [207, 300] on button "Notes & Tags" at bounding box center [214, 298] width 27 height 7
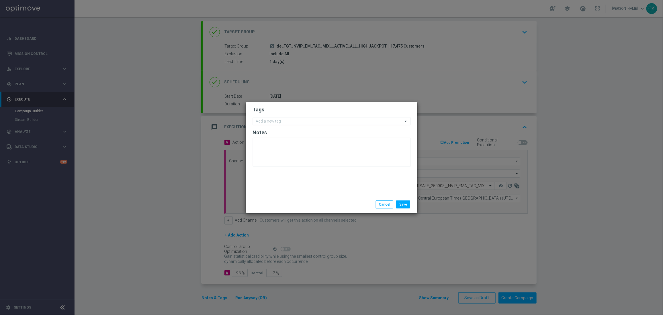
click at [277, 119] on input "text" at bounding box center [329, 121] width 147 height 5
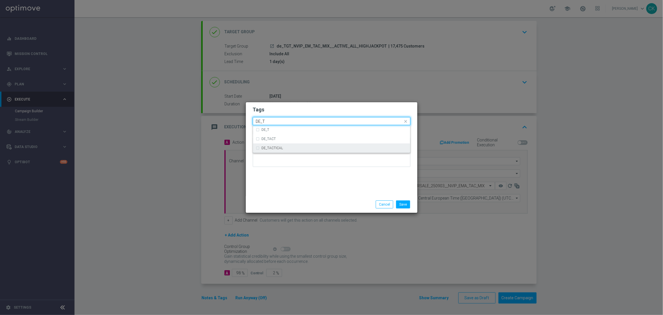
click at [277, 148] on label "DE_TACTICAL" at bounding box center [273, 148] width 22 height 3
type input "DE_T"
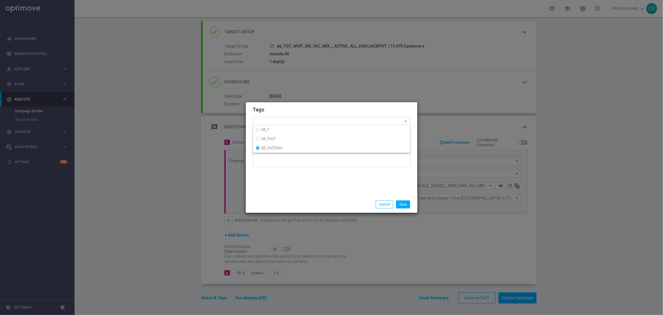
click at [274, 191] on div "Tags Quick find × DE_TACTICAL DE_T DE_TACT DE_TACTICAL Notes" at bounding box center [332, 149] width 172 height 94
click at [409, 204] on button "Save" at bounding box center [403, 205] width 14 height 8
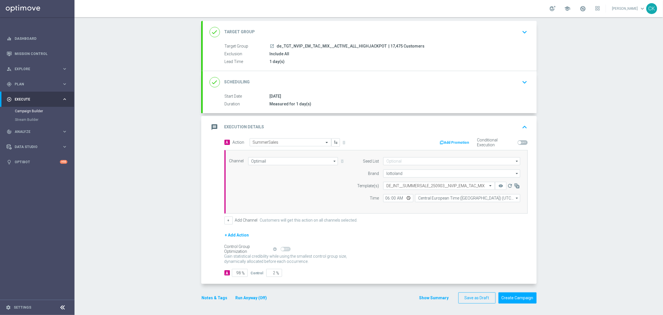
click at [212, 295] on button "Notes & Tags" at bounding box center [214, 298] width 27 height 7
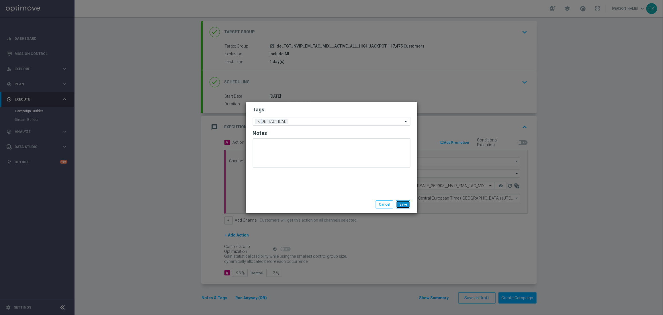
click at [406, 205] on button "Save" at bounding box center [403, 205] width 14 height 8
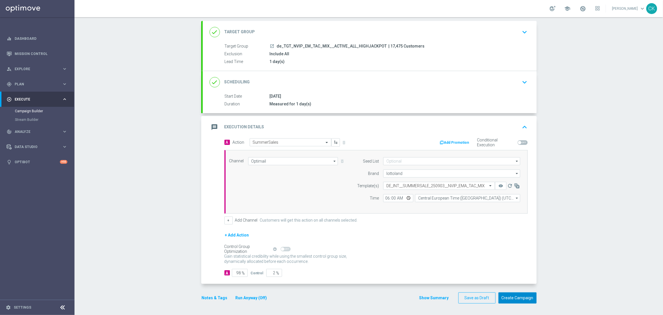
click at [516, 293] on button "Create Campaign" at bounding box center [518, 298] width 38 height 11
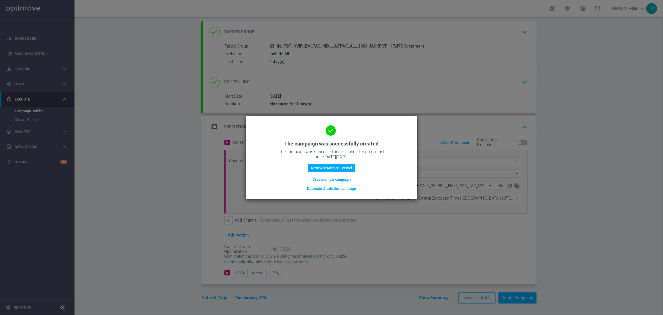
click at [319, 180] on button "Create a new campaign" at bounding box center [331, 180] width 39 height 6
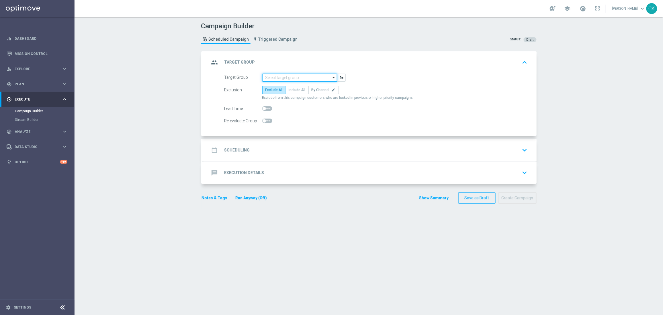
click at [286, 78] on input at bounding box center [299, 78] width 75 height 8
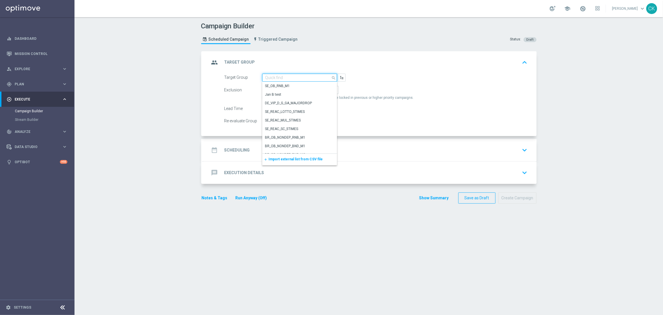
paste input "de_TGT_NVIP_EM_TAC_MIX__REACTIVATED_HIGHJACKPOT"
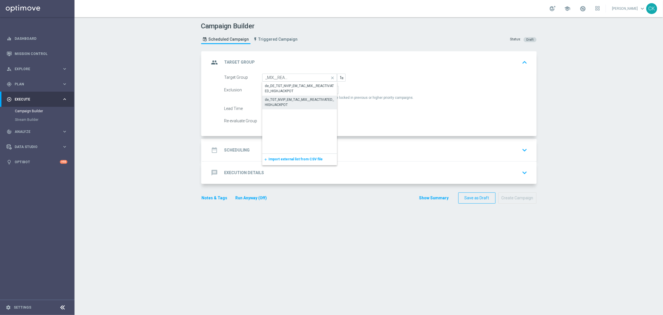
click at [281, 101] on div "de_TGT_NVIP_EM_TAC_MIX__REACTIVATED_HIGHJACKPOT" at bounding box center [299, 102] width 69 height 10
type input "de_TGT_NVIP_EM_TAC_MIX__REACTIVATED_HIGHJACKPOT"
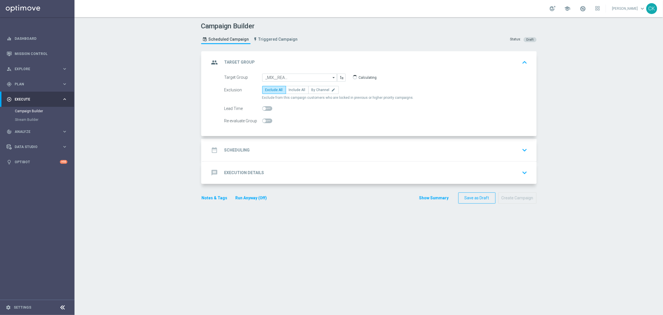
scroll to position [0, 0]
click at [298, 90] on span "Include All" at bounding box center [297, 90] width 17 height 4
click at [293, 90] on input "Include All" at bounding box center [291, 91] width 4 height 4
radio input "true"
click at [264, 108] on span at bounding box center [267, 108] width 10 height 5
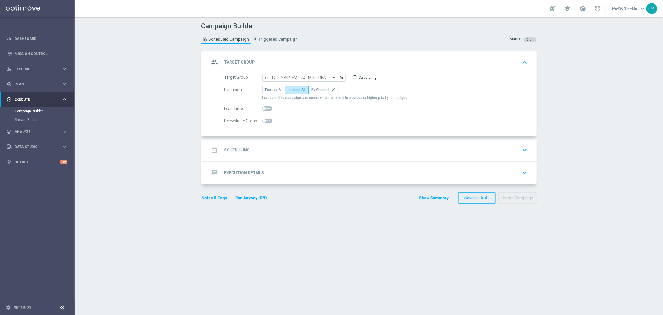
click at [264, 108] on input "checkbox" at bounding box center [267, 108] width 10 height 5
checkbox input "true"
click at [233, 149] on h2 "Scheduling" at bounding box center [238, 150] width 26 height 5
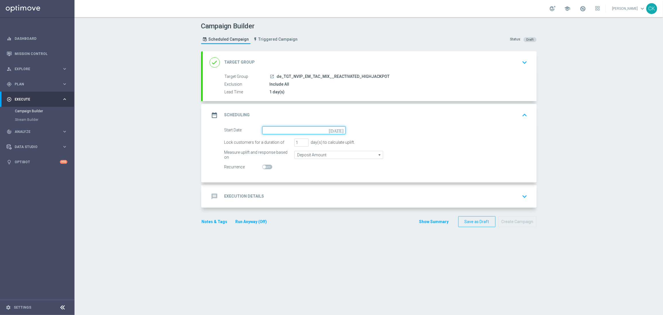
click at [298, 129] on input at bounding box center [303, 130] width 83 height 8
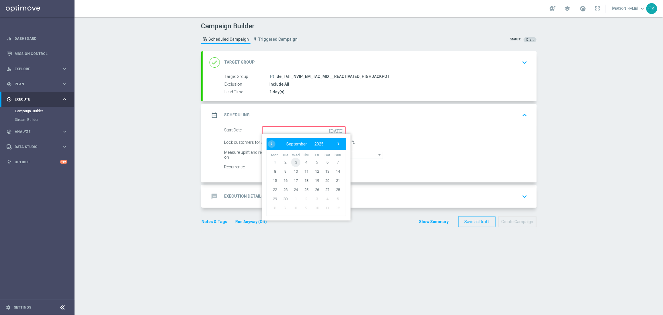
click at [294, 160] on span "3" at bounding box center [295, 162] width 9 height 9
type input "[DATE]"
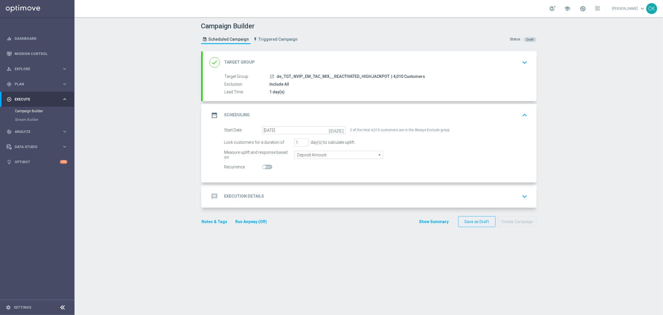
click at [235, 190] on div "message Execution Details keyboard_arrow_down" at bounding box center [370, 197] width 334 height 22
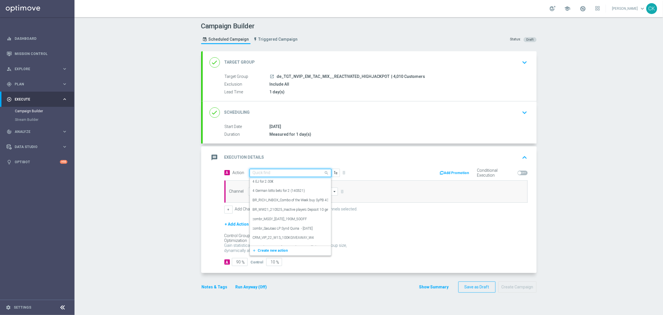
click at [272, 171] on input "text" at bounding box center [285, 173] width 64 height 5
paste input "SummerSales"
type input "SummerSales"
click at [274, 182] on div "SummerSales edit" at bounding box center [290, 182] width 75 height 9
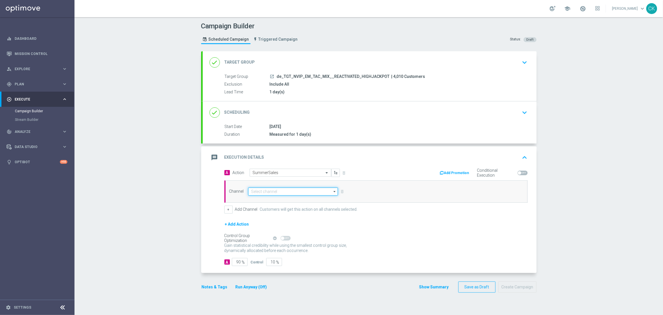
click at [267, 191] on input at bounding box center [293, 192] width 90 height 8
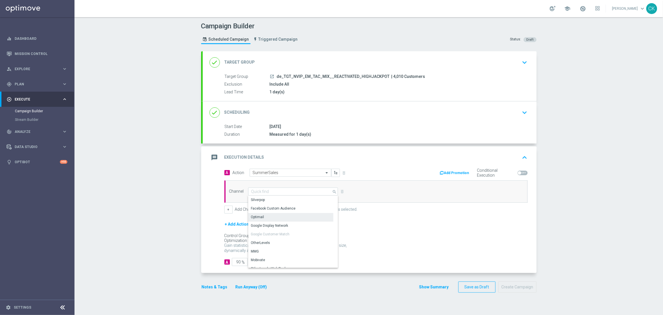
click at [264, 217] on div "Optimail" at bounding box center [290, 217] width 85 height 8
type input "Optimail"
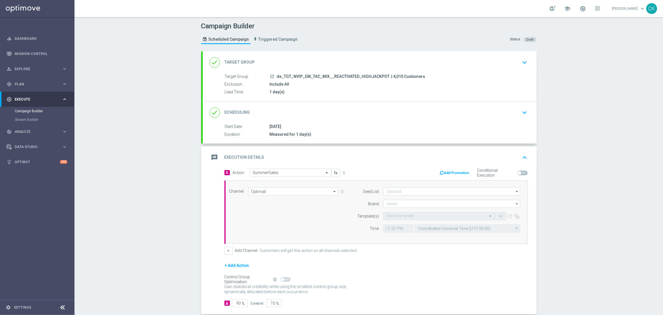
scroll to position [31, 0]
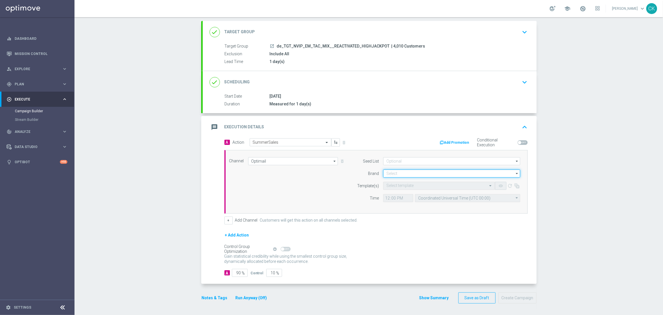
click at [401, 170] on input at bounding box center [451, 174] width 137 height 8
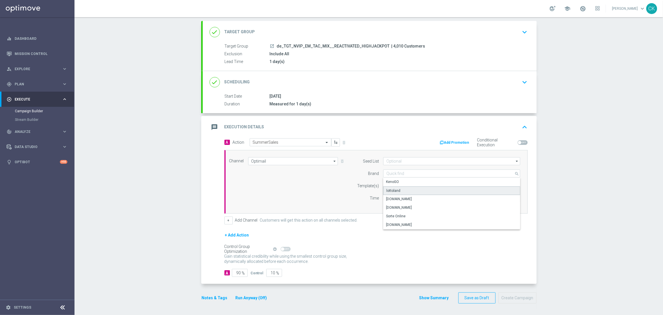
click at [402, 190] on div "lottoland" at bounding box center [451, 191] width 137 height 9
type input "lottoland"
click at [396, 185] on input "text" at bounding box center [434, 186] width 94 height 5
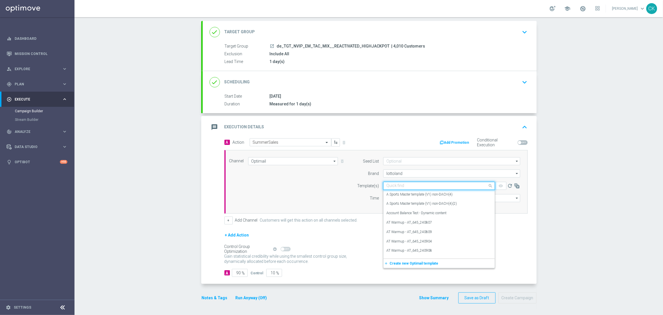
paste input "DE_INT__SUMMERSALE_250903__NVIP_EMA_TAC_MIX"
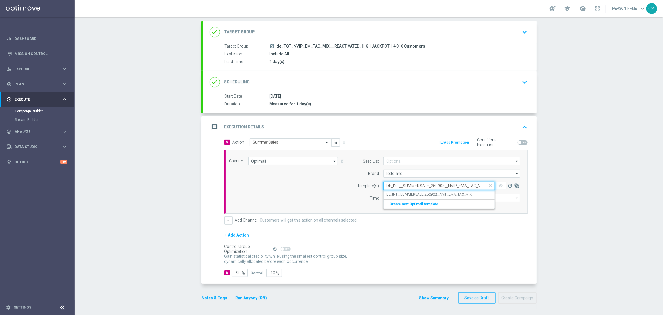
scroll to position [0, 4]
click at [392, 195] on label "DE_INT__SUMMERSALE_250903__NVIP_EMA_TAC_MIX" at bounding box center [429, 194] width 85 height 5
type input "DE_INT__SUMMERSALE_250903__NVIP_EMA_TAC_MIX"
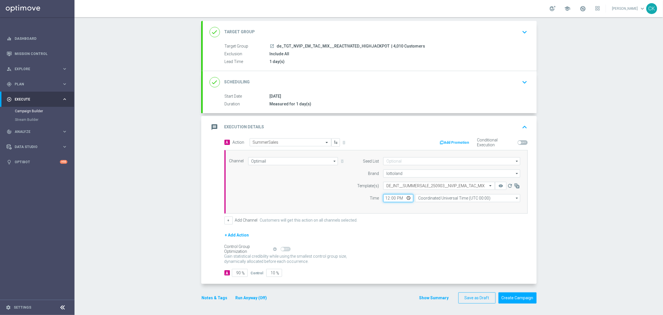
click at [384, 200] on input "12:00" at bounding box center [398, 198] width 30 height 8
type input "06:00"
click at [466, 200] on input "Coordinated Universal Time (UTC 00:00)" at bounding box center [467, 198] width 105 height 8
click at [455, 206] on div "Central European Time ([GEOGRAPHIC_DATA]) (UTC +02:00)" at bounding box center [465, 206] width 94 height 5
type input "Central European Time ([GEOGRAPHIC_DATA]) (UTC +02:00)"
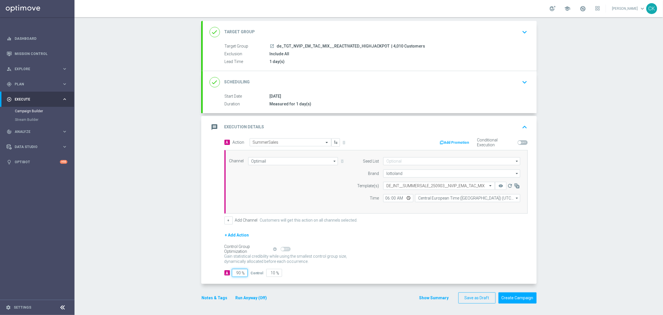
click at [238, 274] on input "90" at bounding box center [240, 273] width 16 height 8
type input "9"
type input "91"
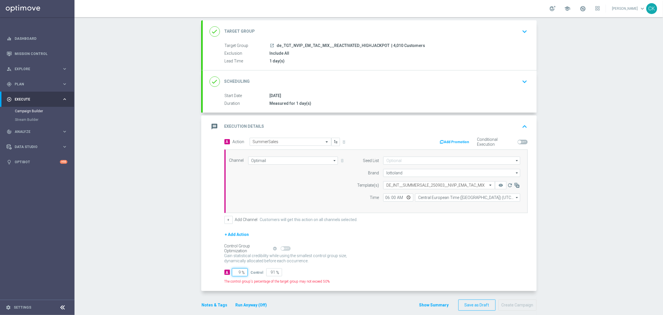
type input "98"
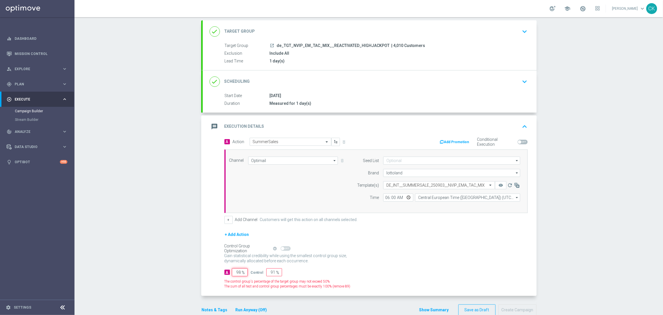
type input "2"
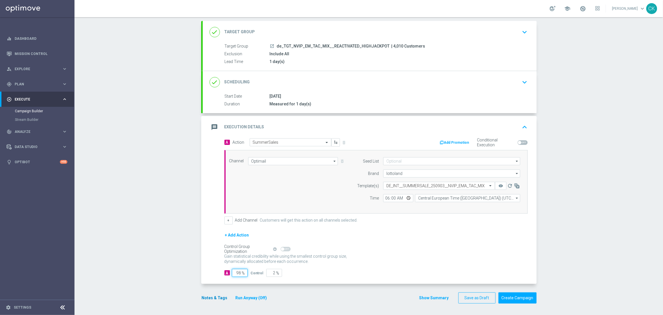
type input "98"
click at [210, 298] on button "Notes & Tags" at bounding box center [214, 298] width 27 height 7
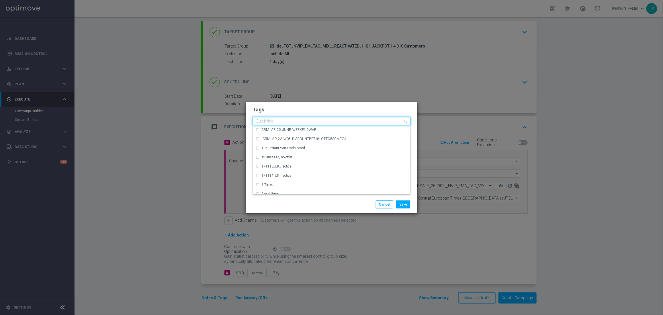
click at [279, 121] on input "text" at bounding box center [329, 121] width 147 height 5
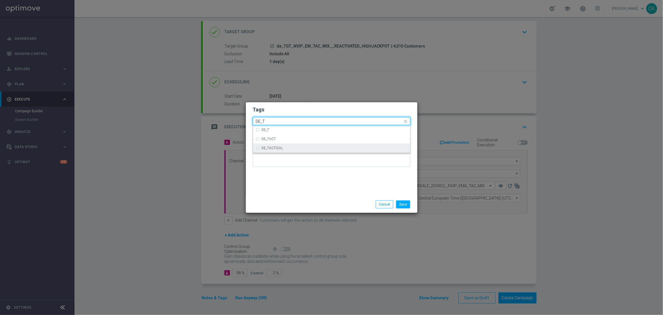
click at [295, 147] on div "DE_TACTICAL" at bounding box center [335, 148] width 146 height 3
type input "DE_T"
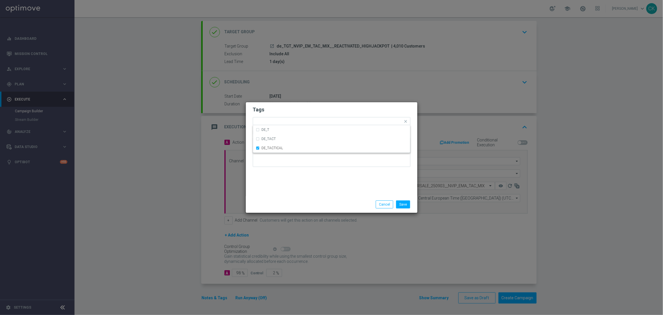
click at [294, 178] on div "Tags Quick find × DE_TACTICAL DE_T DE_TACT DE_TACTICAL Notes" at bounding box center [332, 149] width 172 height 94
click at [401, 202] on button "Save" at bounding box center [403, 205] width 14 height 8
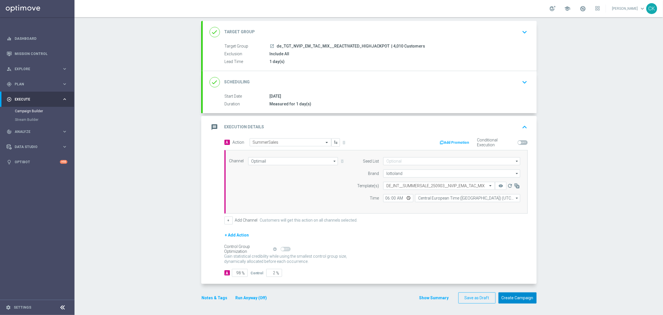
click at [519, 297] on button "Create Campaign" at bounding box center [518, 298] width 38 height 11
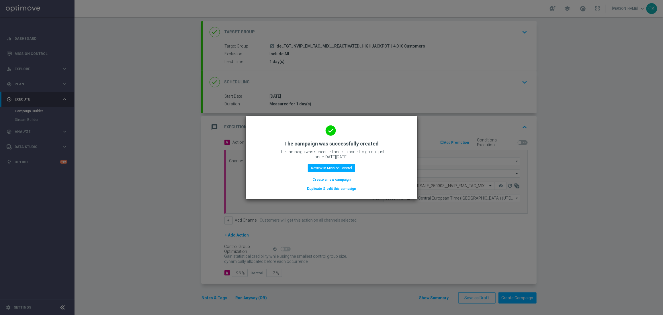
drag, startPoint x: 326, startPoint y: 180, endPoint x: 285, endPoint y: 26, distance: 158.7
click at [326, 180] on button "Create a new campaign" at bounding box center [331, 180] width 39 height 6
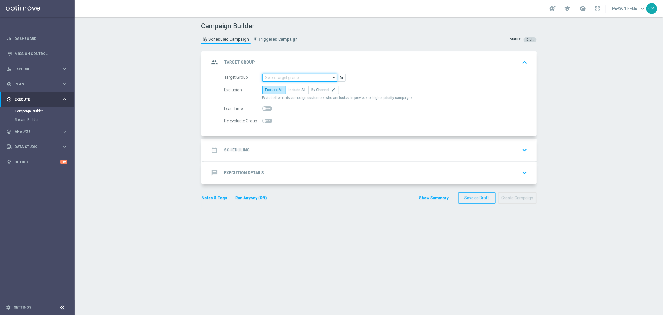
click at [282, 75] on input at bounding box center [299, 78] width 75 height 8
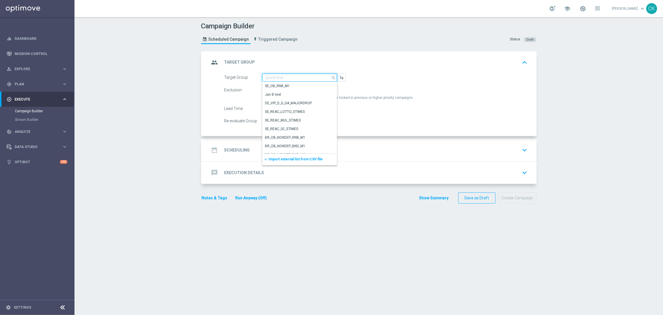
paste input "de_TGT_NVIP_EM_TAC_MIX__CHURNED_HIGHJACKPOT"
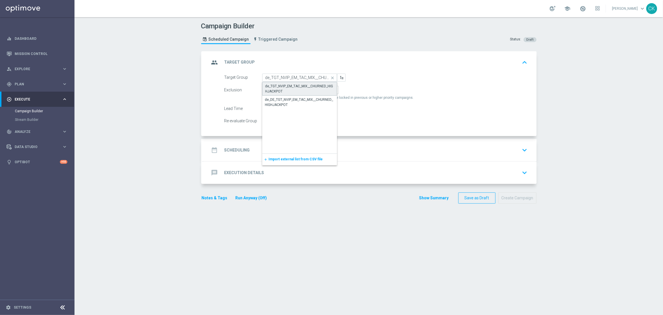
click at [284, 88] on div "de_TGT_NVIP_EM_TAC_MIX__CHURNED_HIGHJACKPOT" at bounding box center [300, 89] width 69 height 10
type input "de_TGT_NVIP_EM_TAC_MIX__CHURNED_HIGHJACKPOT"
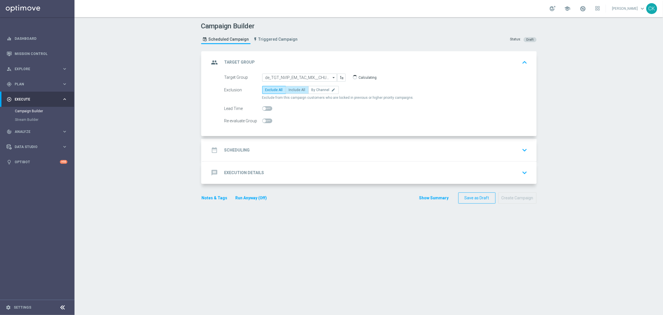
click at [289, 92] on span "Include All" at bounding box center [297, 90] width 17 height 4
click at [289, 92] on input "Include All" at bounding box center [291, 91] width 4 height 4
radio input "true"
click at [266, 109] on span at bounding box center [267, 108] width 10 height 5
click at [266, 109] on input "checkbox" at bounding box center [267, 108] width 10 height 5
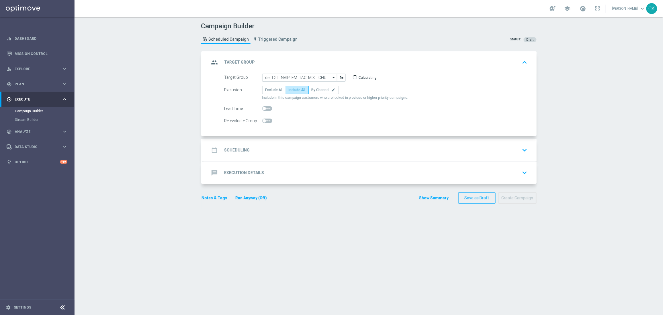
checkbox input "true"
click at [241, 146] on div "date_range Scheduling" at bounding box center [230, 150] width 40 height 10
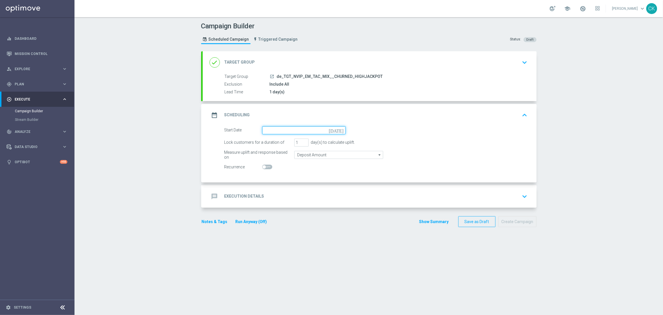
click at [285, 128] on input at bounding box center [303, 130] width 83 height 8
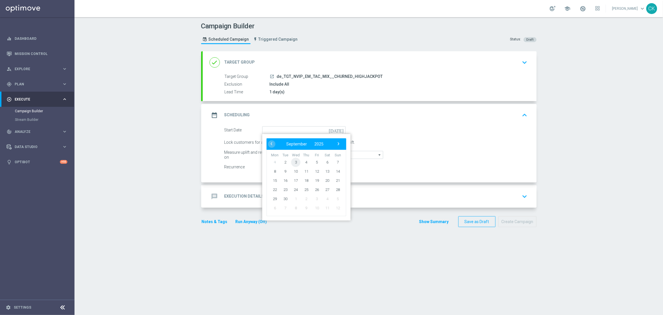
click at [294, 161] on span "3" at bounding box center [295, 162] width 9 height 9
type input "[DATE]"
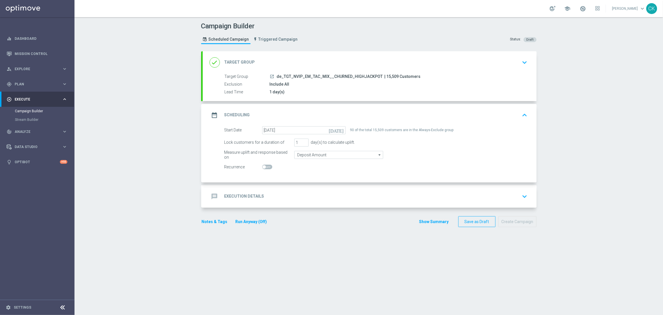
click at [237, 196] on h2 "Execution Details" at bounding box center [245, 196] width 40 height 5
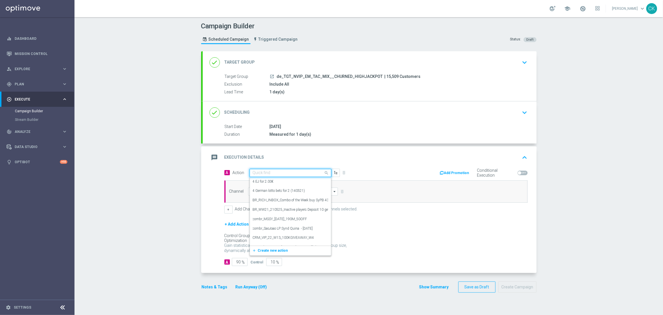
click at [274, 171] on input "text" at bounding box center [285, 173] width 64 height 5
paste input "SummerSales"
type input "SummerSales"
click at [273, 184] on div "SummerSales edit" at bounding box center [290, 182] width 75 height 9
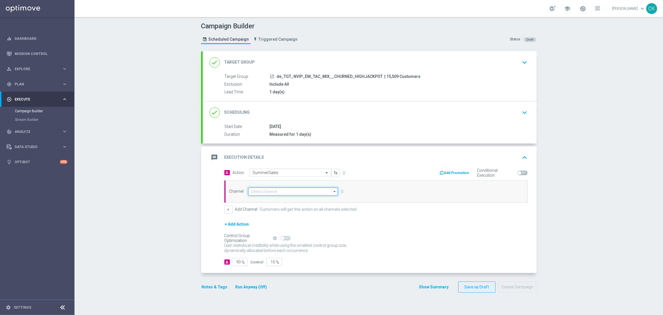
click at [271, 192] on input at bounding box center [293, 192] width 90 height 8
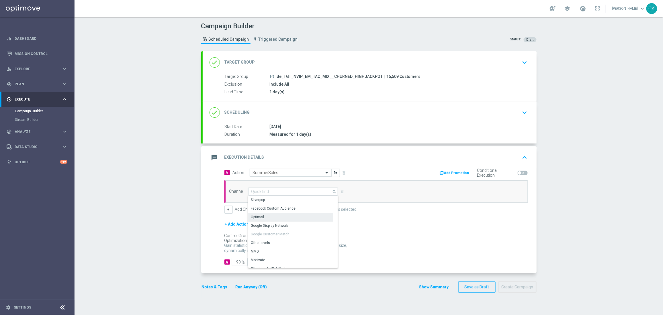
click at [269, 216] on div "Optimail" at bounding box center [290, 217] width 85 height 8
type input "Optimail"
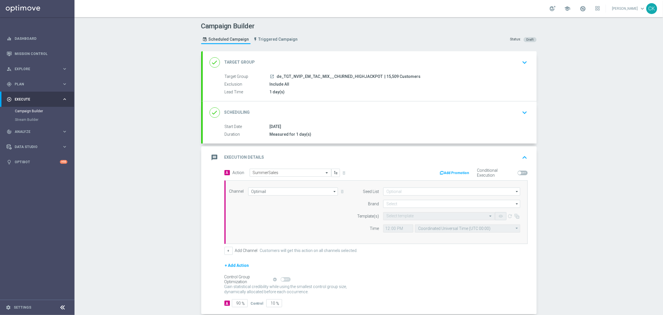
scroll to position [31, 0]
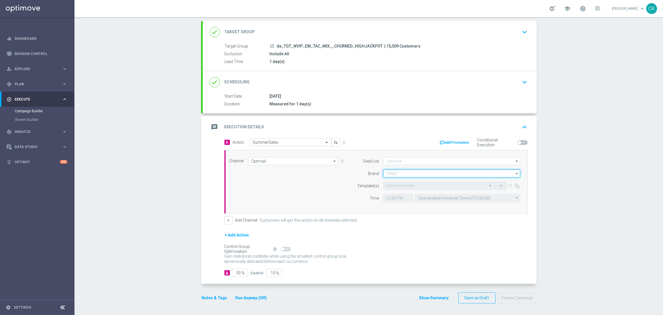
click at [407, 174] on input at bounding box center [451, 174] width 137 height 8
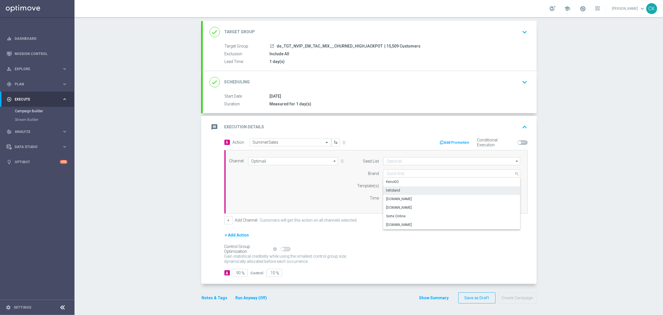
click at [406, 191] on div "lottoland" at bounding box center [451, 191] width 137 height 8
type input "lottoland"
click at [403, 186] on input "text" at bounding box center [434, 186] width 94 height 5
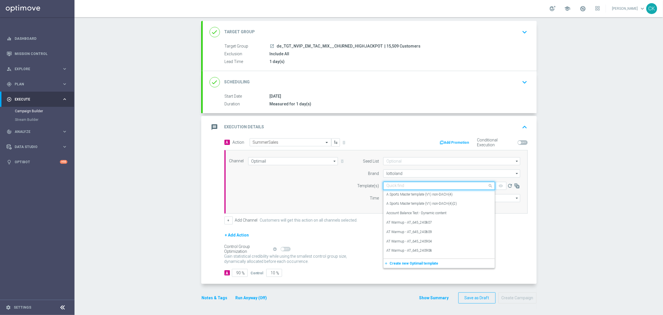
paste input "DE_INT__SUMMERSALE_250903__NVIP_EMA_TAC_MIX"
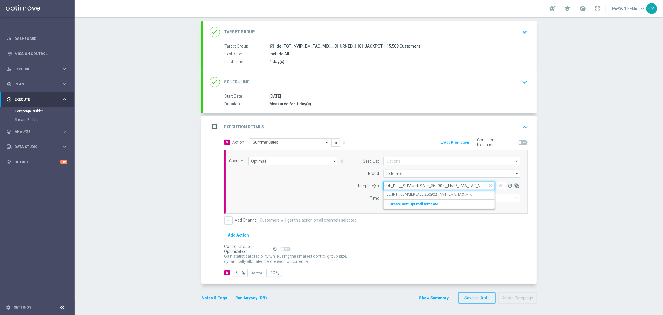
scroll to position [0, 4]
click at [396, 198] on div "DE_INT__SUMMERSALE_250903__NVIP_EMA_TAC_MIX" at bounding box center [440, 194] width 106 height 9
type input "DE_INT__SUMMERSALE_250903__NVIP_EMA_TAC_MIX"
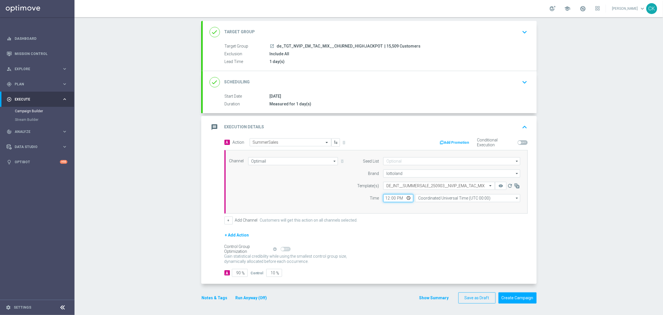
click at [383, 198] on input "12:00" at bounding box center [398, 198] width 30 height 8
type input "06:00"
click at [450, 198] on input "Coordinated Universal Time (UTC 00:00)" at bounding box center [467, 198] width 105 height 8
click at [449, 208] on div "Central European Time ([GEOGRAPHIC_DATA]) (UTC +02:00)" at bounding box center [465, 206] width 94 height 5
type input "Central European Time ([GEOGRAPHIC_DATA]) (UTC +02:00)"
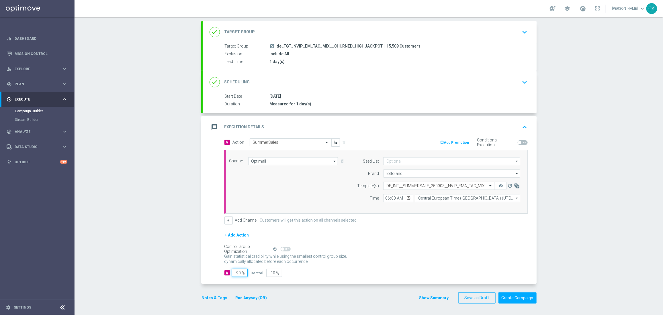
click at [239, 272] on input "90" at bounding box center [240, 273] width 16 height 8
type input "9"
type input "91"
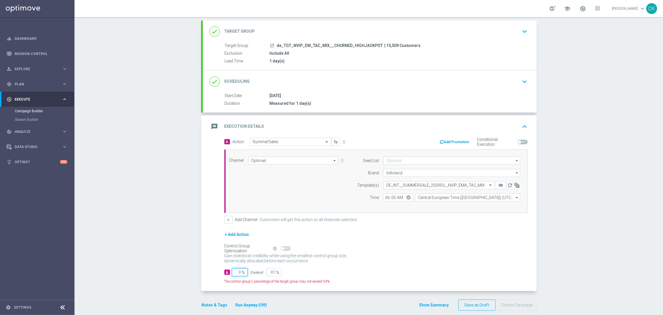
type input "98"
type input "2"
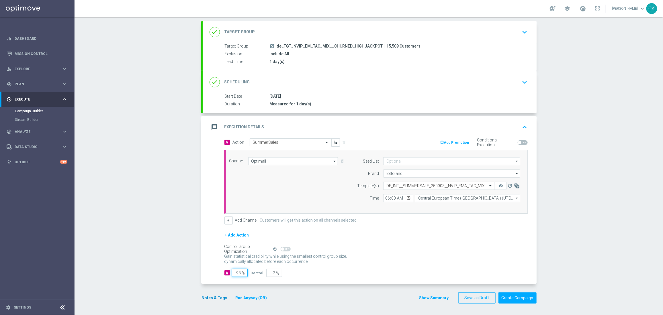
type input "98"
click at [207, 299] on button "Notes & Tags" at bounding box center [214, 298] width 27 height 7
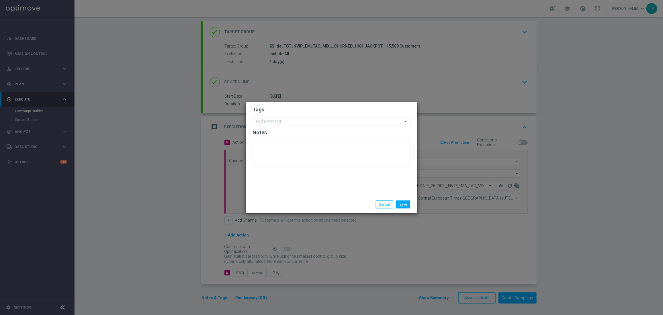
click at [295, 120] on input "text" at bounding box center [329, 121] width 147 height 5
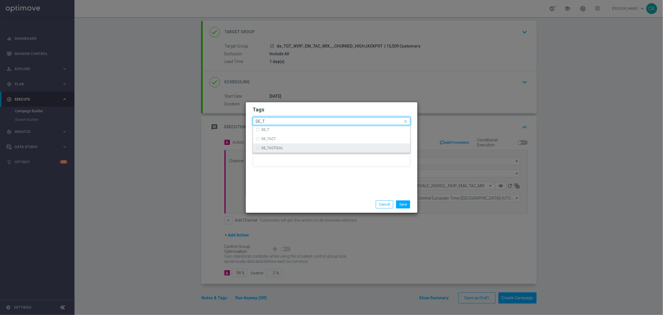
click at [298, 147] on div "DE_TACTICAL" at bounding box center [335, 148] width 146 height 3
type input "DE_T"
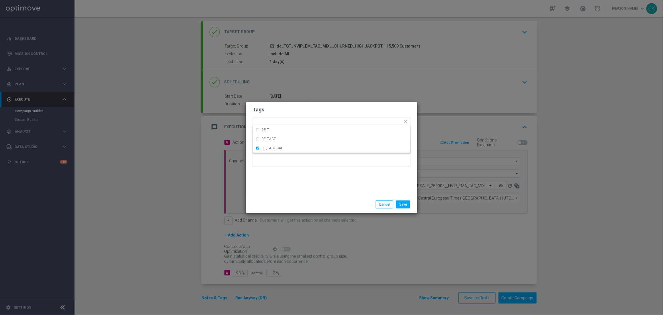
click at [298, 193] on div "Tags Quick find × DE_TACTICAL DE_T DE_TACT DE_TACTICAL Notes" at bounding box center [332, 149] width 172 height 94
click at [406, 204] on button "Save" at bounding box center [403, 205] width 14 height 8
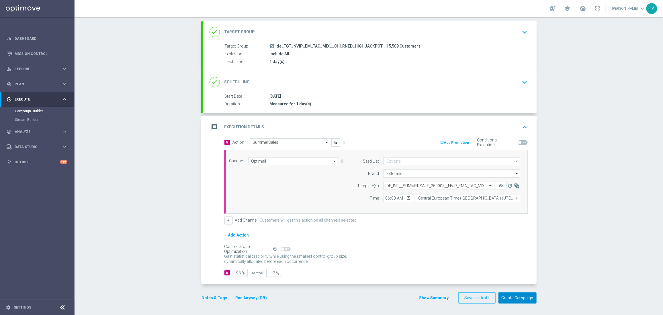
click at [508, 298] on button "Create Campaign" at bounding box center [518, 298] width 38 height 11
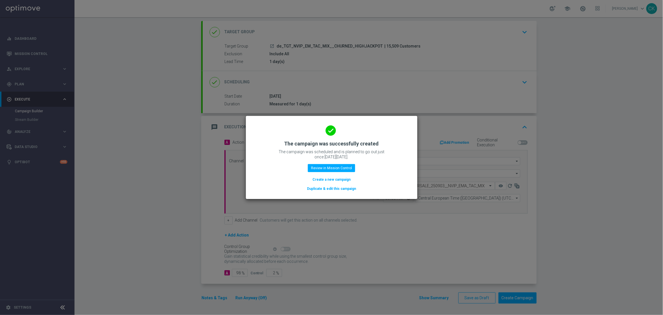
click at [328, 179] on button "Create a new campaign" at bounding box center [331, 180] width 39 height 6
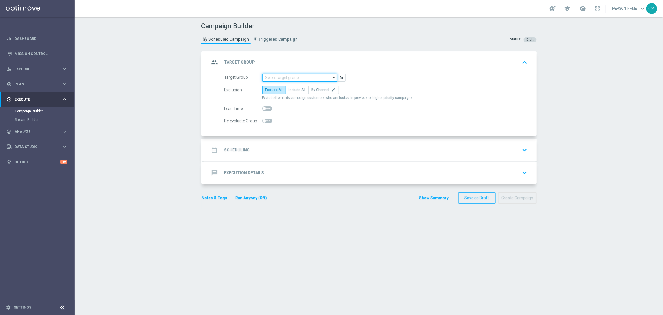
click at [284, 76] on input at bounding box center [299, 78] width 75 height 8
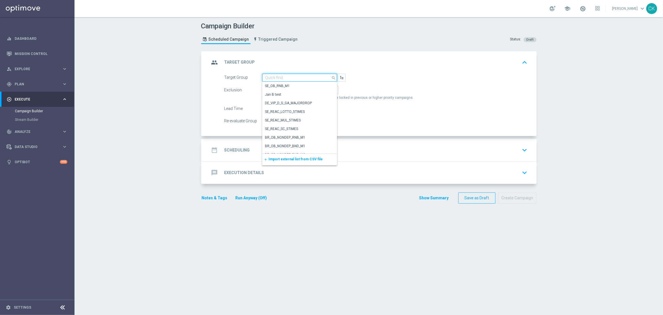
paste input "de_AT_TGT_NVIP_EM_TAC_MIX__ACTIVE_ALL_HIGHJACKPOT"
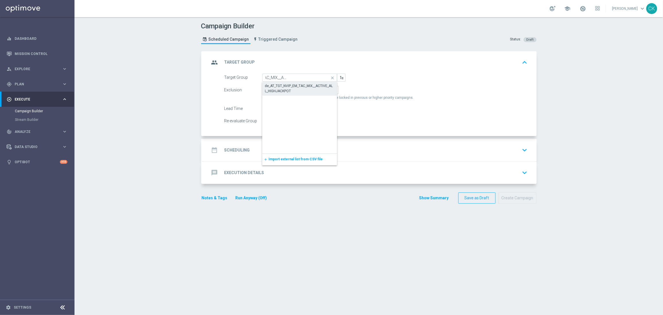
click at [284, 87] on div "de_AT_TGT_NVIP_EM_TAC_MIX__ACTIVE_ALL_HIGHJACKPOT" at bounding box center [299, 88] width 69 height 10
type input "de_AT_TGT_NVIP_EM_TAC_MIX__ACTIVE_ALL_HIGHJACKPOT"
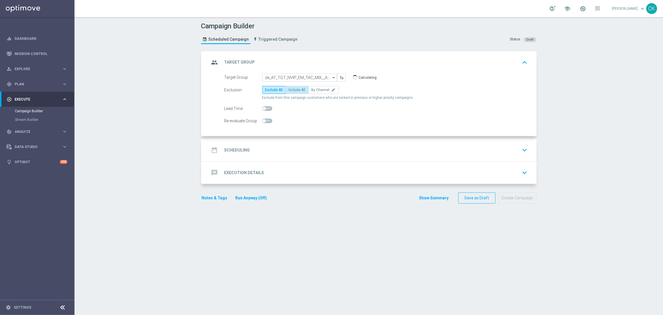
click at [293, 92] on label "Include All" at bounding box center [297, 90] width 23 height 8
click at [293, 92] on input "Include All" at bounding box center [291, 91] width 4 height 4
radio input "true"
click at [264, 107] on span at bounding box center [267, 108] width 10 height 5
click at [264, 107] on input "checkbox" at bounding box center [267, 108] width 10 height 5
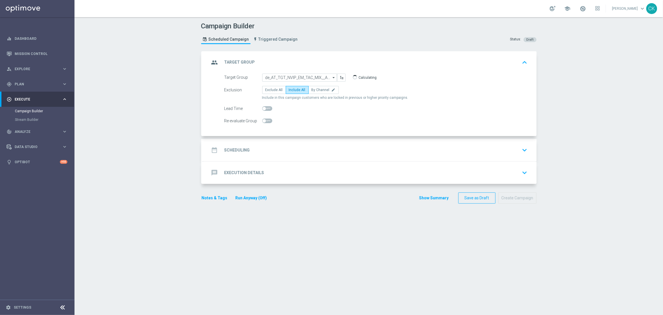
checkbox input "true"
click at [239, 148] on h2 "Scheduling" at bounding box center [238, 150] width 26 height 5
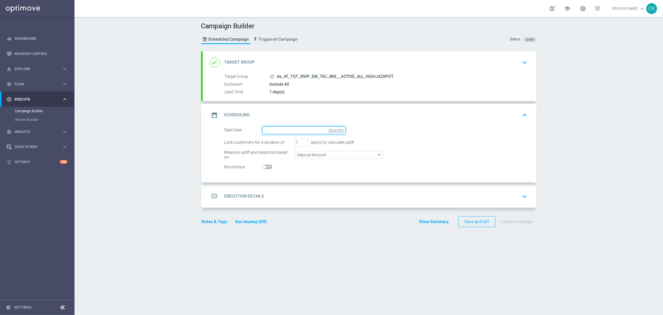
click at [285, 129] on input at bounding box center [303, 130] width 83 height 8
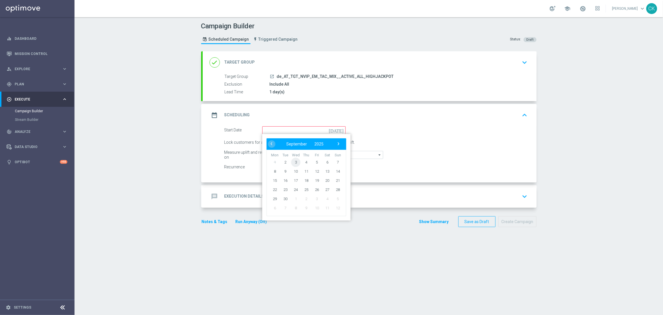
click at [295, 159] on span "3" at bounding box center [295, 162] width 9 height 9
type input "[DATE]"
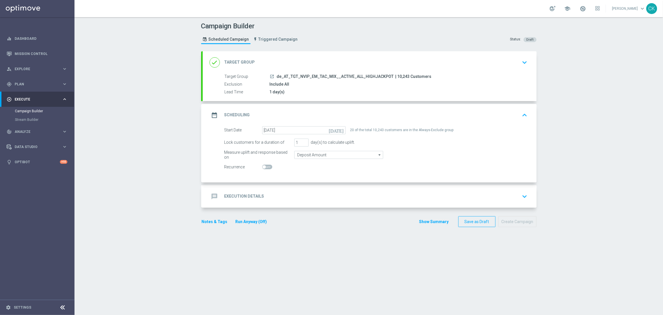
click at [227, 196] on h2 "Execution Details" at bounding box center [245, 196] width 40 height 5
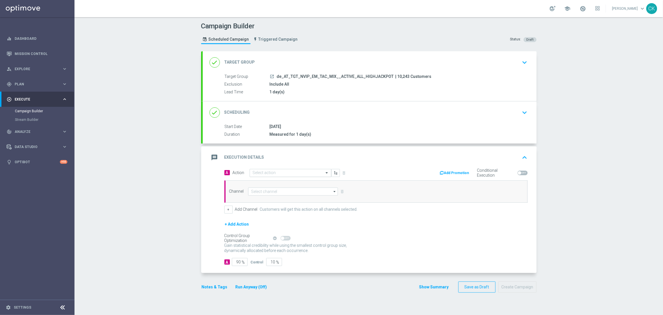
click at [274, 172] on input "text" at bounding box center [285, 173] width 64 height 5
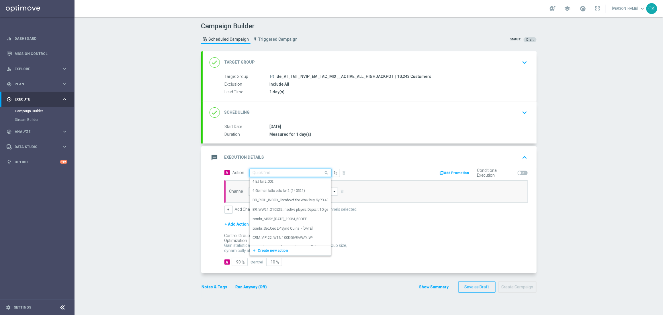
paste input "SummerSales"
type input "SummerSales"
click at [274, 184] on div "SummerSales edit" at bounding box center [290, 182] width 75 height 9
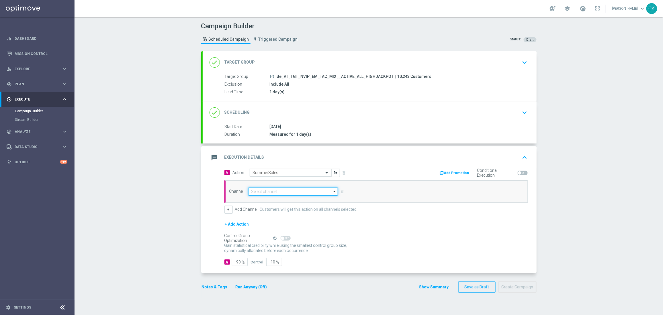
click at [270, 192] on input at bounding box center [293, 192] width 90 height 8
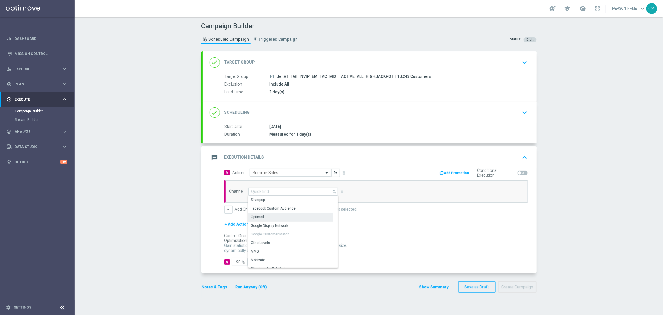
click at [268, 216] on div "Optimail" at bounding box center [290, 217] width 85 height 8
type input "Optimail"
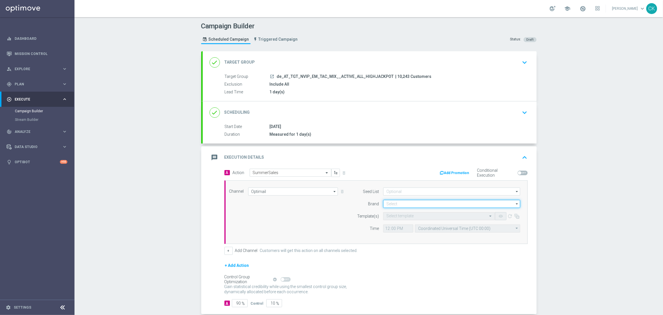
click at [390, 205] on input at bounding box center [451, 204] width 137 height 8
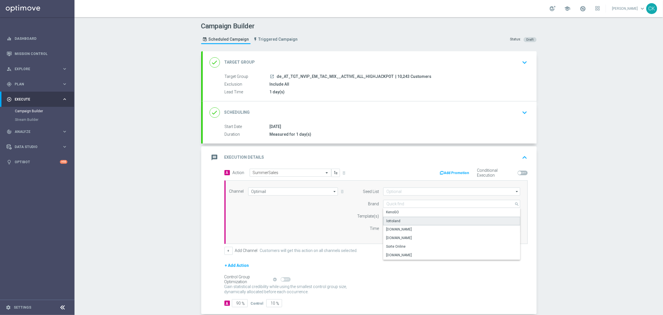
click at [390, 220] on div "lottoland" at bounding box center [394, 221] width 14 height 5
type input "lottoland"
click at [390, 214] on div "Select template" at bounding box center [439, 217] width 112 height 8
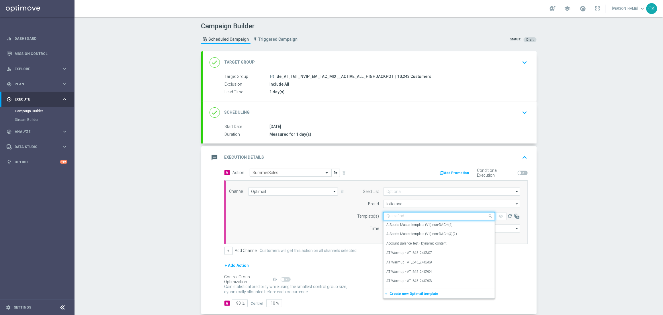
paste input "AT__SUMMERSALE_250903__NVIP_EMA_TAC_MIX"
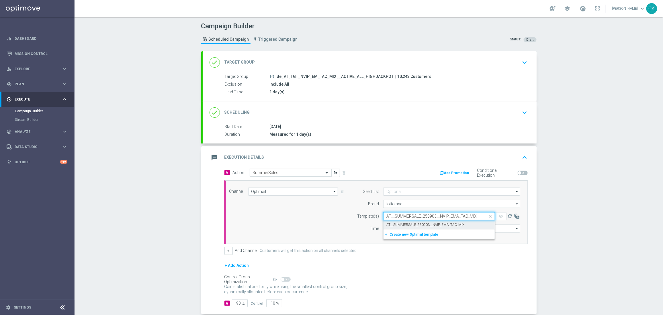
click at [391, 222] on div "AT__SUMMERSALE_250903__NVIP_EMA_TAC_MIX" at bounding box center [440, 225] width 106 height 9
type input "AT__SUMMERSALE_250903__NVIP_EMA_TAC_MIX"
click at [385, 230] on input "12:00" at bounding box center [398, 229] width 30 height 8
type input "06:00"
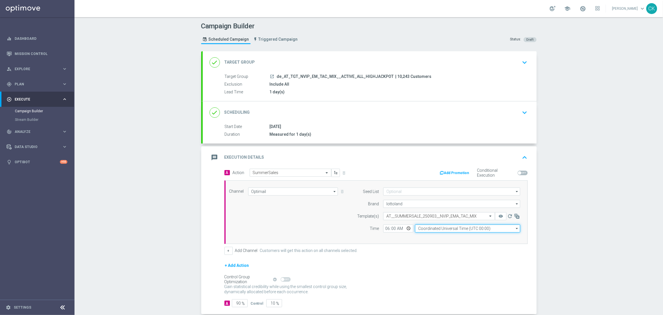
click at [440, 230] on input "Coordinated Universal Time (UTC 00:00)" at bounding box center [467, 229] width 105 height 8
click at [436, 237] on div "Central European Time ([GEOGRAPHIC_DATA]) (UTC +02:00)" at bounding box center [465, 237] width 94 height 5
type input "Central European Time ([GEOGRAPHIC_DATA]) (UTC +02:00)"
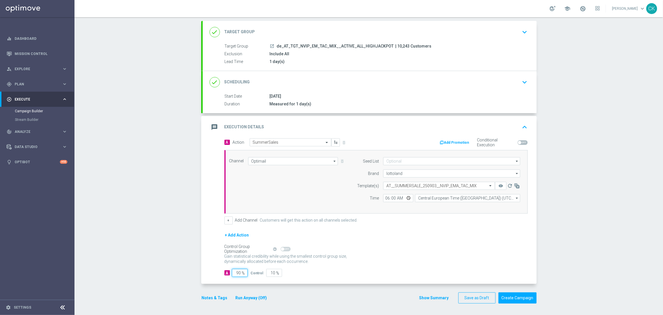
click at [239, 272] on input "90" at bounding box center [240, 273] width 16 height 8
type input "9"
type input "91"
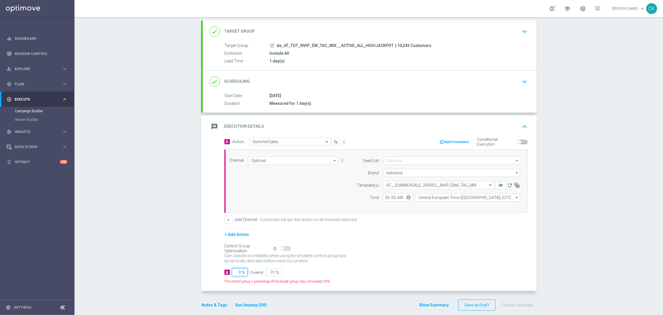
type input "98"
type input "2"
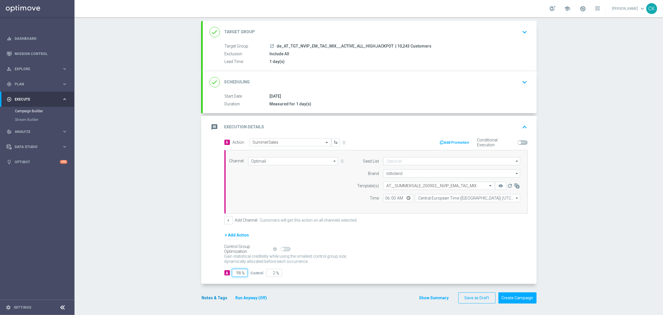
type input "98"
click at [210, 299] on button "Notes & Tags" at bounding box center [214, 298] width 27 height 7
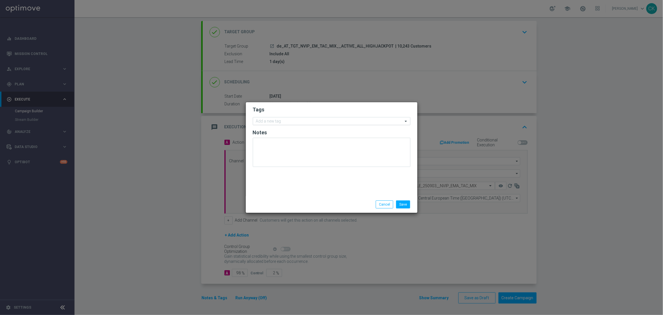
click at [277, 120] on input "text" at bounding box center [329, 121] width 147 height 5
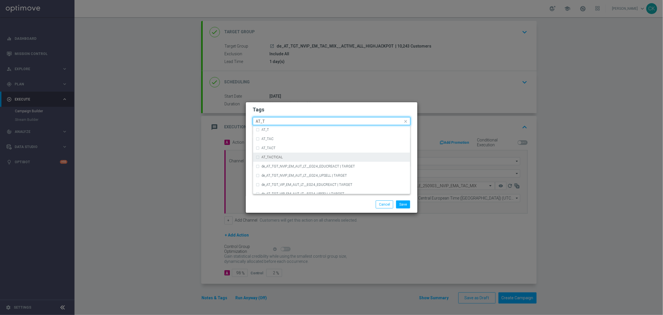
click at [277, 157] on label "AT_TACTICAL" at bounding box center [272, 157] width 21 height 3
type input "AT_T"
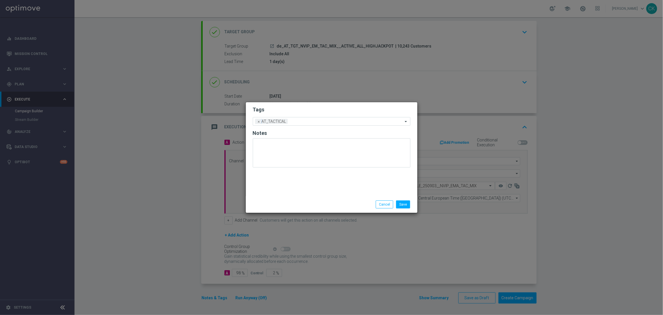
click at [296, 199] on div "Save Cancel" at bounding box center [332, 204] width 172 height 17
click at [406, 204] on button "Save" at bounding box center [403, 205] width 14 height 8
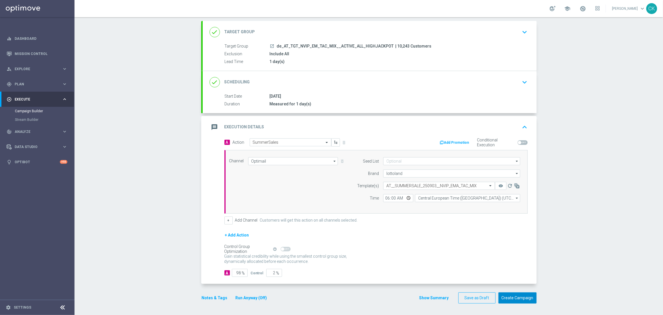
click at [512, 297] on button "Create Campaign" at bounding box center [518, 298] width 38 height 11
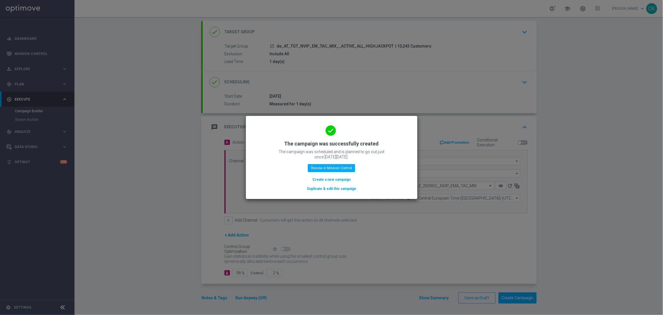
click at [325, 178] on button "Create a new campaign" at bounding box center [331, 180] width 39 height 6
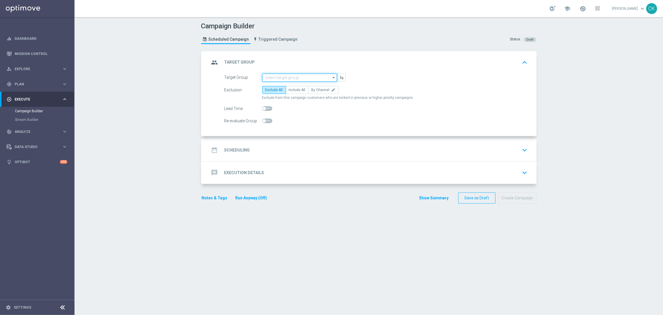
click at [278, 75] on input at bounding box center [299, 78] width 75 height 8
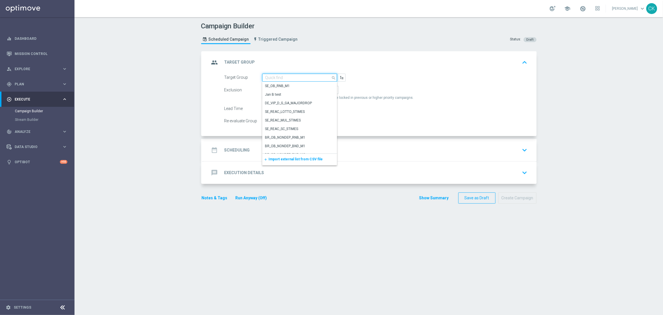
paste input "de_AT_TGT_NVIP_EM_TAC_MIX__REACTIVATED_HIGHJACKPOT"
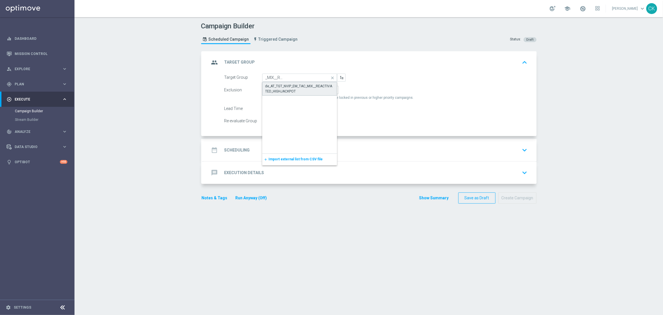
click at [281, 86] on div "de_AT_TGT_NVIP_EM_TAC_MIX__REACTIVATED_HIGHJACKPOT" at bounding box center [300, 89] width 69 height 10
type input "de_AT_TGT_NVIP_EM_TAC_MIX__REACTIVATED_HIGHJACKPOT"
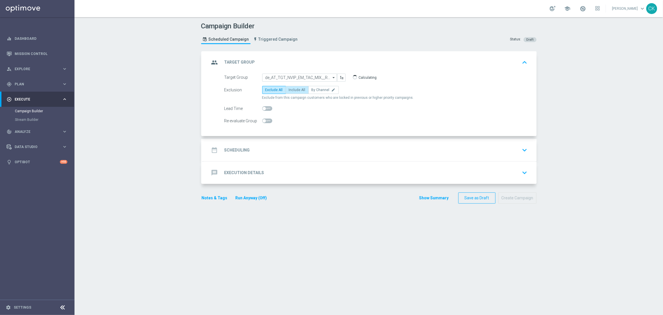
click at [293, 88] on span "Include All" at bounding box center [297, 90] width 17 height 4
click at [293, 89] on input "Include All" at bounding box center [291, 91] width 4 height 4
radio input "true"
click at [265, 107] on span at bounding box center [267, 108] width 10 height 5
click at [265, 107] on input "checkbox" at bounding box center [267, 108] width 10 height 5
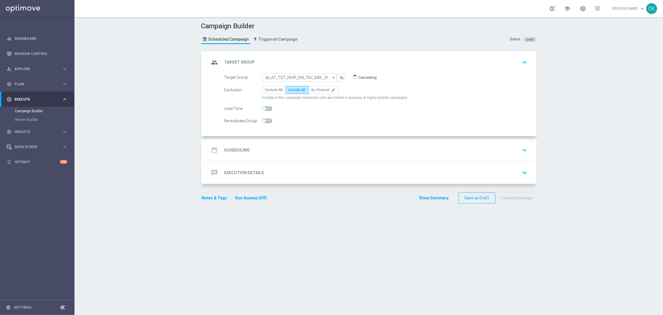
checkbox input "true"
click at [236, 147] on div "date_range Scheduling" at bounding box center [230, 150] width 40 height 10
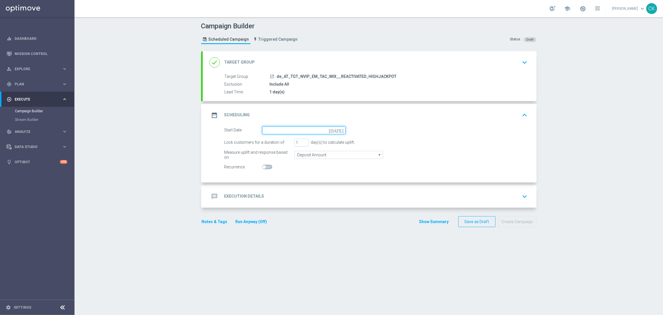
click at [286, 130] on input at bounding box center [303, 130] width 83 height 8
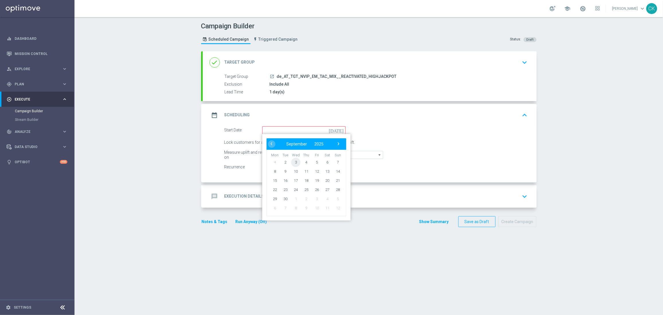
click at [295, 161] on span "3" at bounding box center [295, 162] width 9 height 9
type input "[DATE]"
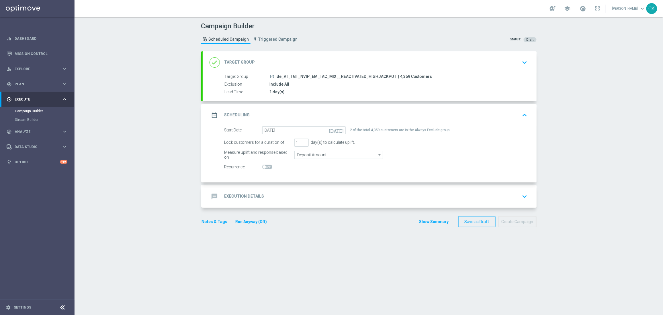
click at [230, 199] on h2 "Execution Details" at bounding box center [245, 196] width 40 height 5
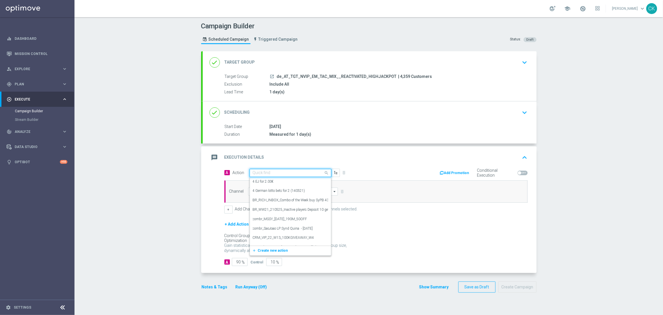
click at [275, 172] on input "text" at bounding box center [285, 173] width 64 height 5
paste input "SummerSales"
type input "SummerSales"
click at [272, 182] on div "SummerSales edit" at bounding box center [290, 182] width 75 height 9
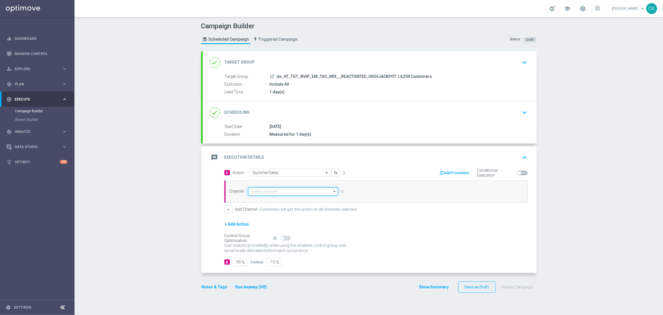
click at [269, 192] on input at bounding box center [293, 192] width 90 height 8
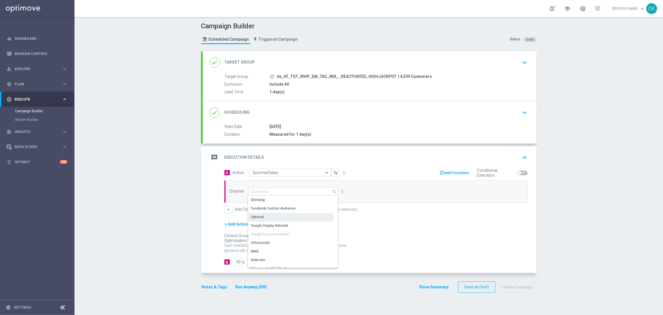
click at [265, 219] on div "Optimail" at bounding box center [290, 217] width 85 height 8
type input "Optimail"
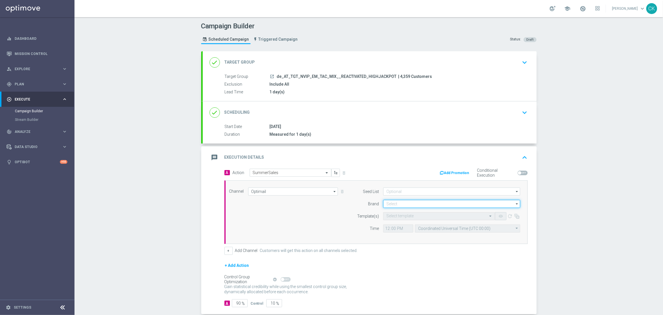
click at [400, 207] on input at bounding box center [451, 204] width 137 height 8
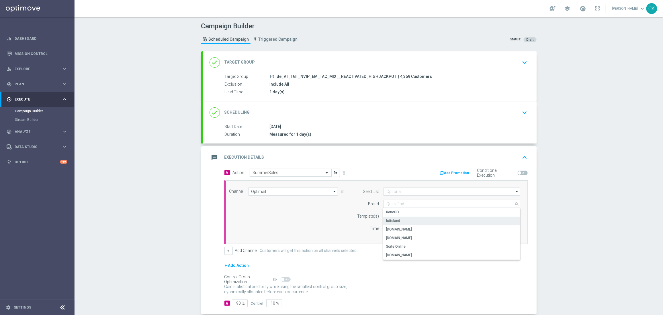
click at [399, 223] on div "lottoland" at bounding box center [451, 221] width 137 height 8
type input "lottoland"
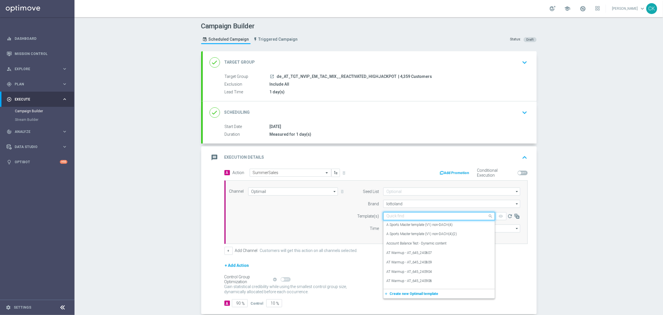
click at [397, 217] on input "text" at bounding box center [434, 216] width 94 height 5
paste input "AT__SUMMERSALE_250903__NVIP_EMA_TAC_MIX"
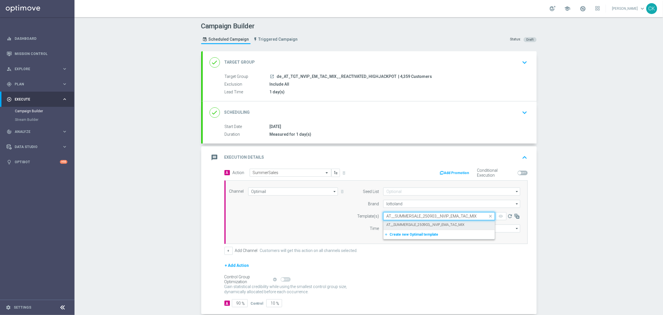
click at [393, 226] on label "AT__SUMMERSALE_250903__NVIP_EMA_TAC_MIX" at bounding box center [426, 225] width 78 height 5
type input "AT__SUMMERSALE_250903__NVIP_EMA_TAC_MIX"
click at [386, 228] on input "12:00" at bounding box center [398, 229] width 30 height 8
type input "06:00"
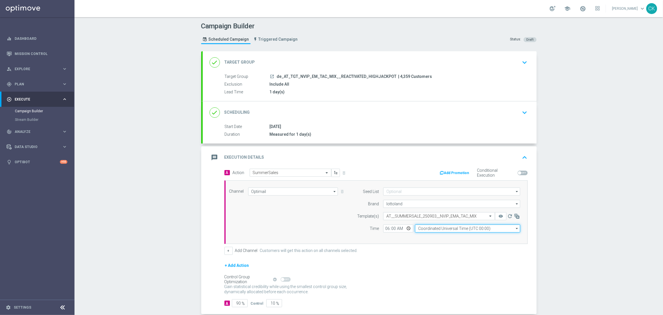
click at [494, 231] on input "Coordinated Universal Time (UTC 00:00)" at bounding box center [467, 229] width 105 height 8
click at [470, 238] on div "Central European Time ([GEOGRAPHIC_DATA]) (UTC +02:00)" at bounding box center [465, 237] width 94 height 5
type input "Central European Time ([GEOGRAPHIC_DATA]) (UTC +02:00)"
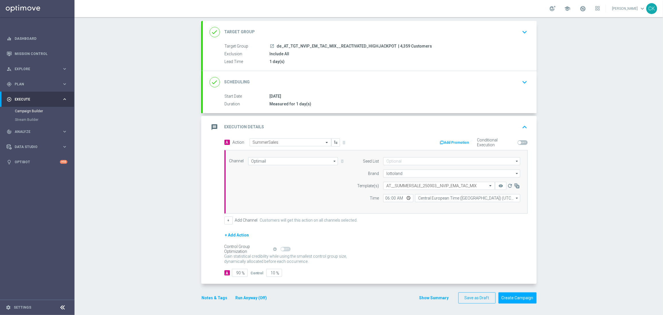
click at [242, 273] on span "%" at bounding box center [243, 273] width 3 height 5
click at [238, 272] on input "90" at bounding box center [240, 273] width 16 height 8
type input "9"
type input "91"
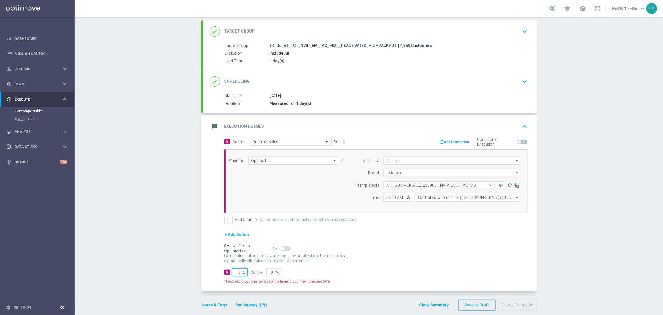
type input "98"
type input "2"
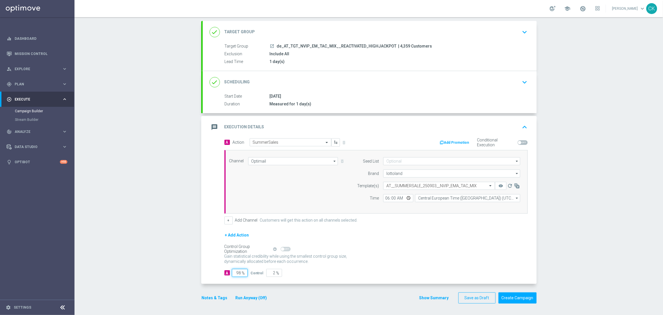
type input "98"
click at [210, 294] on div "Notes & Tags Run Anyway (Off)" at bounding box center [237, 298] width 73 height 11
click at [205, 299] on button "Notes & Tags" at bounding box center [214, 298] width 27 height 7
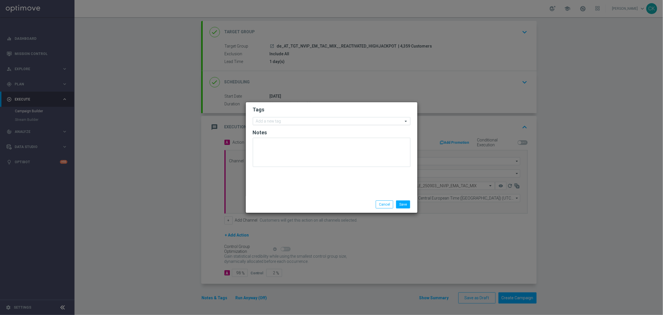
click at [276, 123] on input "text" at bounding box center [329, 121] width 147 height 5
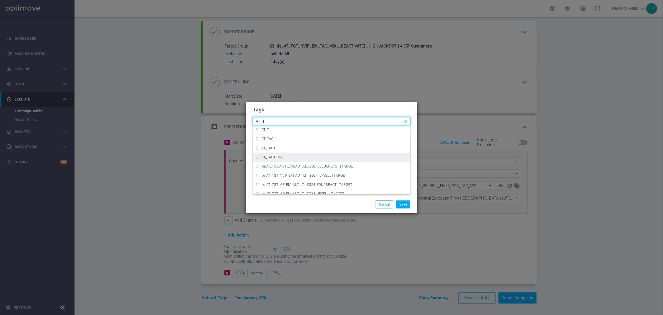
click at [287, 156] on div "AT_TACTICAL" at bounding box center [335, 157] width 146 height 3
type input "AT_T"
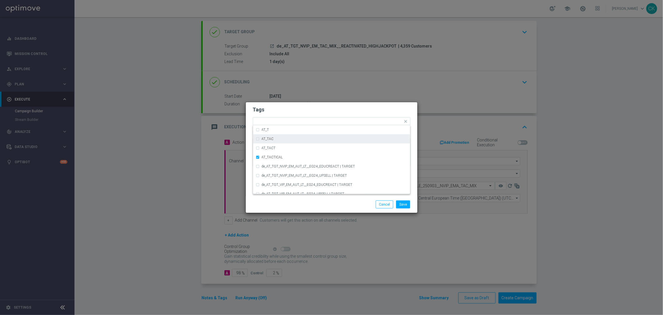
click at [340, 201] on div "Save Cancel" at bounding box center [359, 205] width 111 height 8
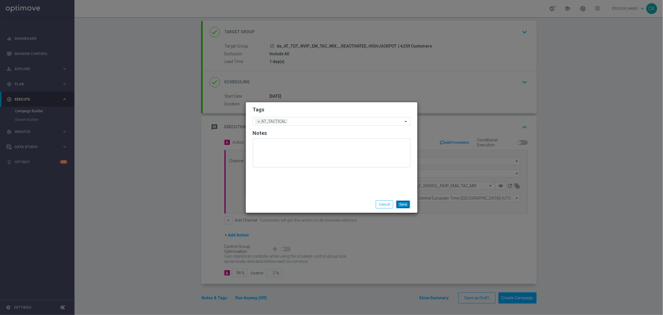
click at [405, 202] on button "Save" at bounding box center [403, 205] width 14 height 8
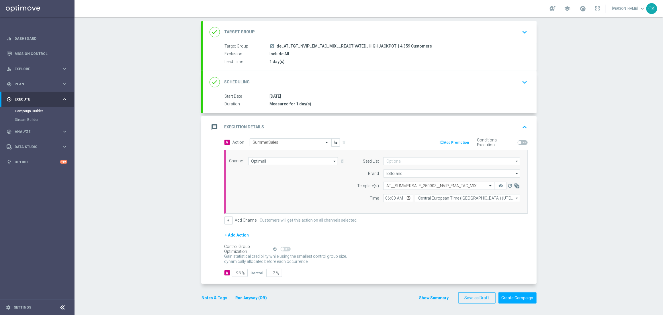
click at [215, 296] on button "Notes & Tags" at bounding box center [214, 298] width 27 height 7
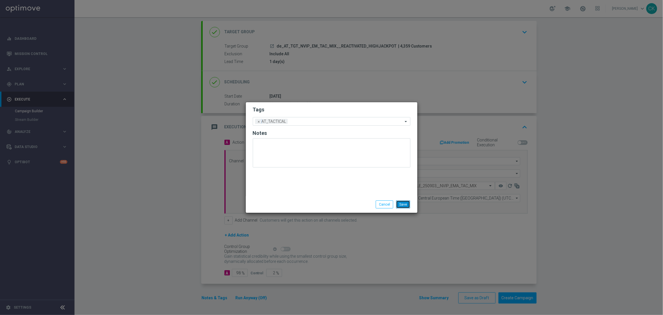
click at [403, 204] on button "Save" at bounding box center [403, 205] width 14 height 8
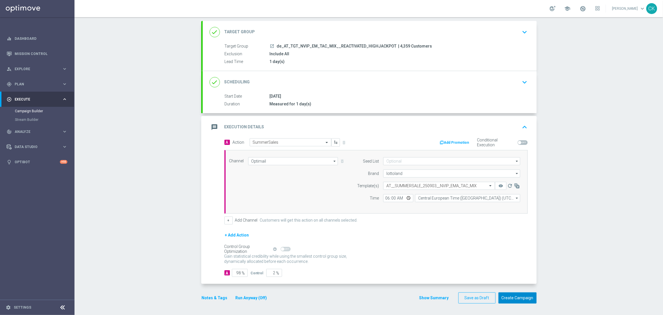
click at [514, 297] on button "Create Campaign" at bounding box center [518, 298] width 38 height 11
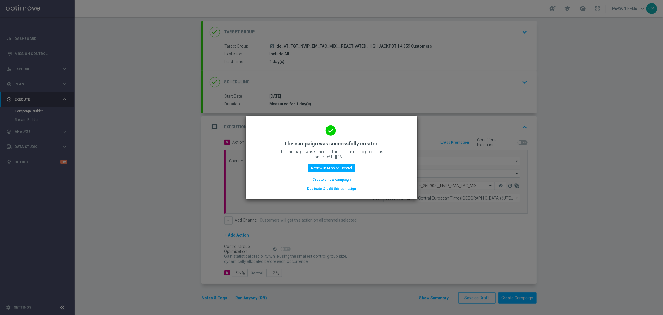
click at [321, 179] on button "Create a new campaign" at bounding box center [331, 180] width 39 height 6
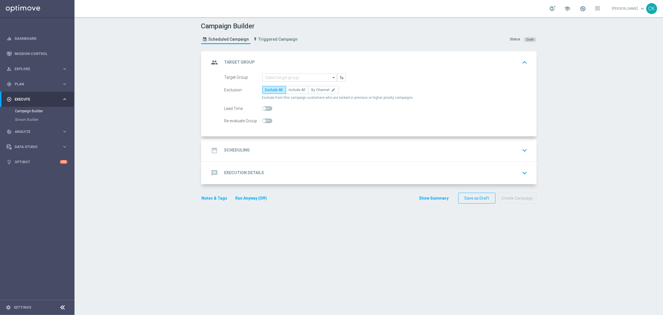
scroll to position [0, 0]
click at [278, 77] on input at bounding box center [299, 78] width 75 height 8
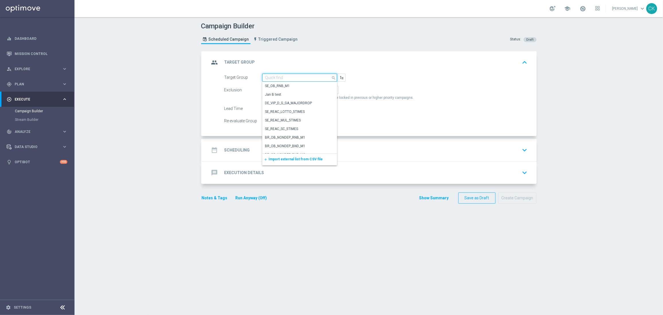
paste input "de_AT_TGT_NVIP_EM_TAC_MIX__CHURNED_HIGHJACKPOT"
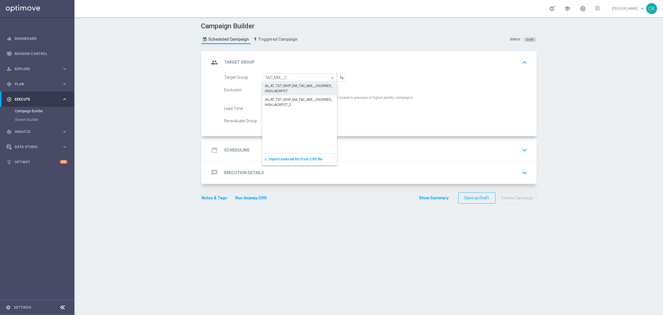
click at [275, 87] on div "de_AT_TGT_NVIP_EM_TAC_MIX__CHURNED_HIGHJACKPOT" at bounding box center [299, 88] width 69 height 10
type input "de_AT_TGT_NVIP_EM_TAC_MIX__CHURNED_HIGHJACKPOT"
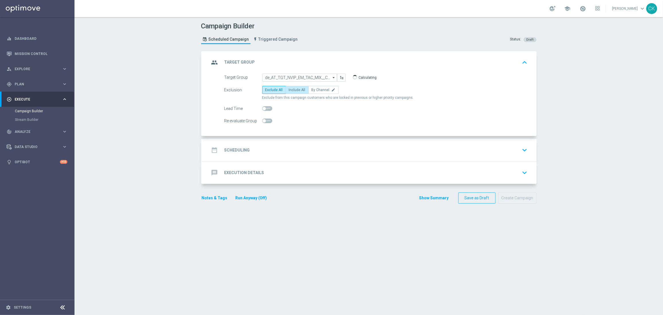
click at [294, 88] on span "Include All" at bounding box center [297, 90] width 17 height 4
click at [293, 89] on input "Include All" at bounding box center [291, 91] width 4 height 4
radio input "true"
click at [263, 110] on span at bounding box center [264, 108] width 3 height 3
click at [262, 110] on input "checkbox" at bounding box center [267, 108] width 10 height 5
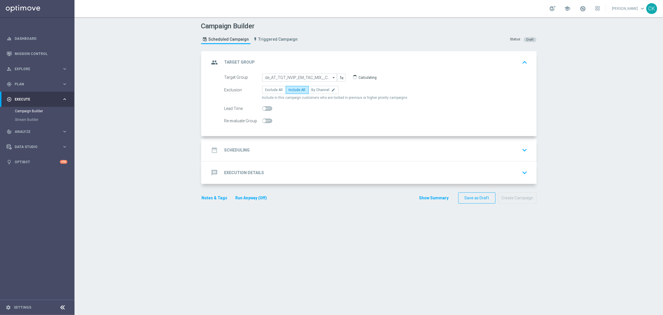
checkbox input "true"
click at [230, 148] on h2 "Scheduling" at bounding box center [238, 150] width 26 height 5
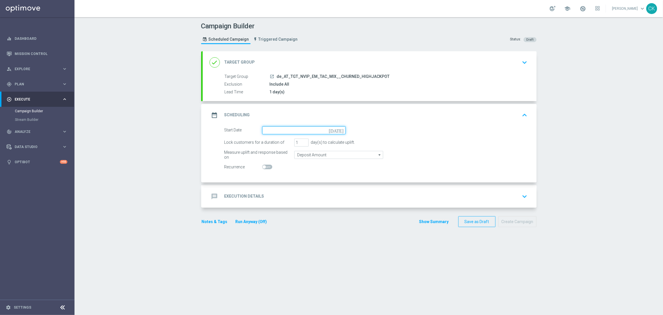
click at [284, 130] on input at bounding box center [303, 130] width 83 height 8
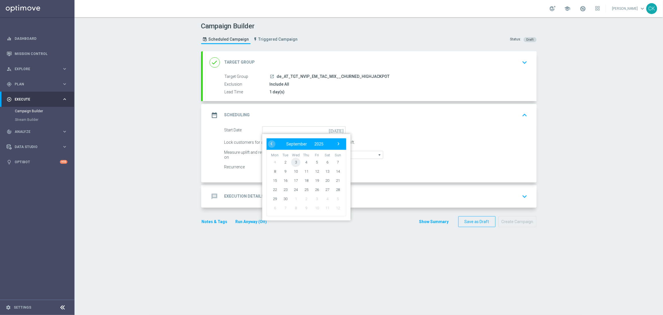
click at [291, 161] on span "3" at bounding box center [295, 162] width 9 height 9
type input "[DATE]"
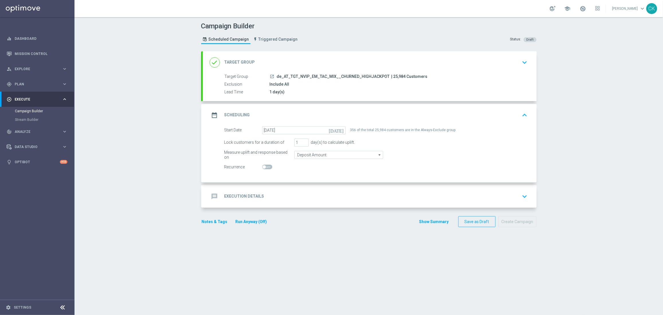
click at [233, 195] on h2 "Execution Details" at bounding box center [245, 196] width 40 height 5
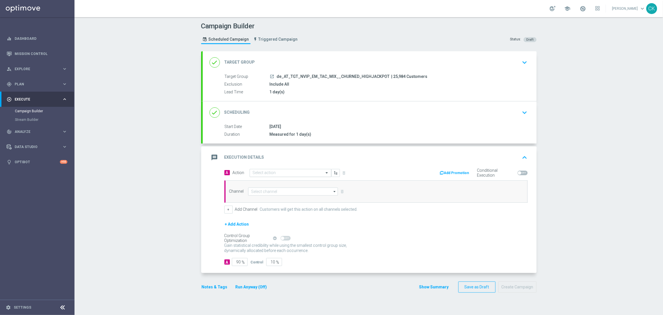
click at [291, 173] on input "text" at bounding box center [285, 173] width 64 height 5
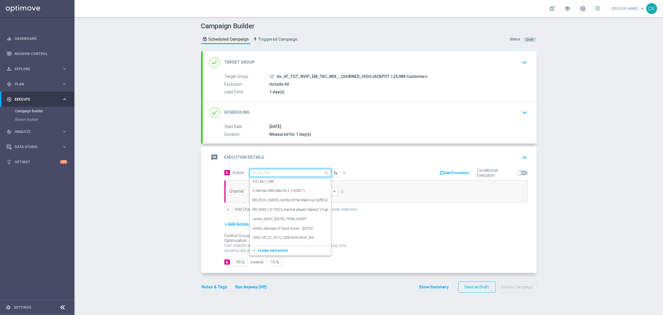
paste input "SummerSales"
type input "SummerSales"
click at [274, 184] on div "SummerSales edit" at bounding box center [290, 182] width 75 height 9
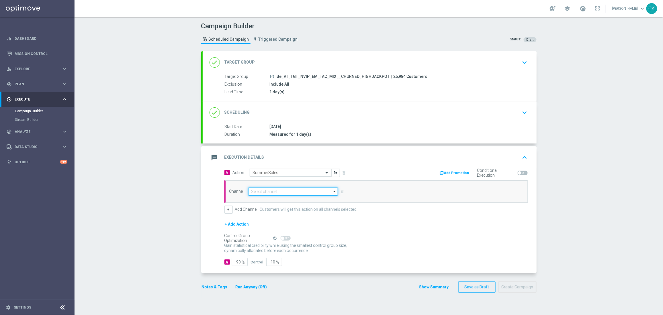
click at [272, 191] on input at bounding box center [293, 192] width 90 height 8
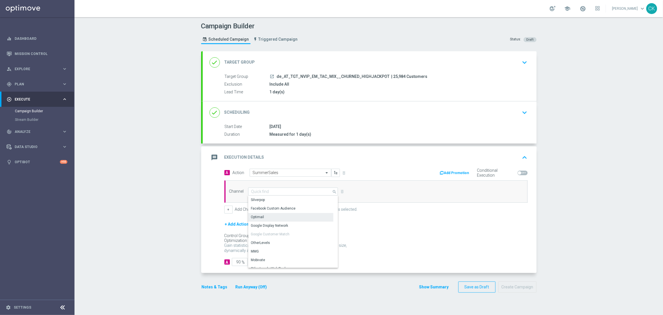
click at [268, 215] on div "Optimail" at bounding box center [290, 217] width 85 height 8
type input "Optimail"
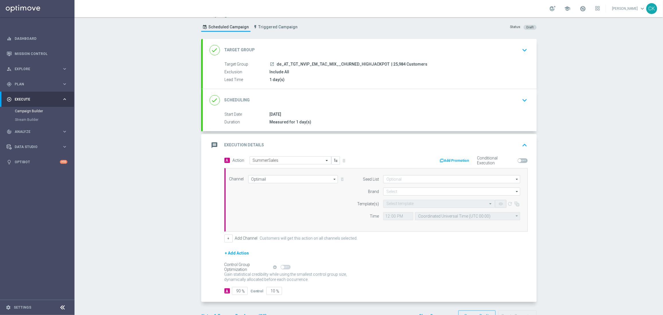
scroll to position [31, 0]
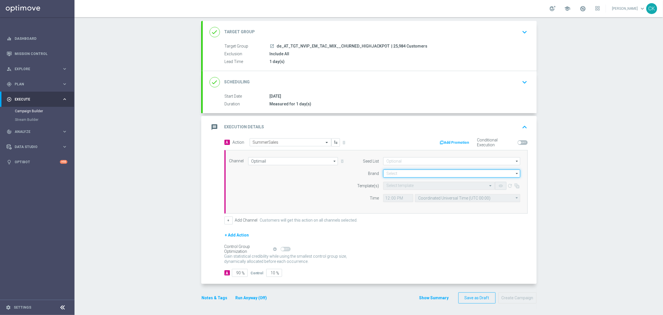
click at [404, 174] on input at bounding box center [451, 174] width 137 height 8
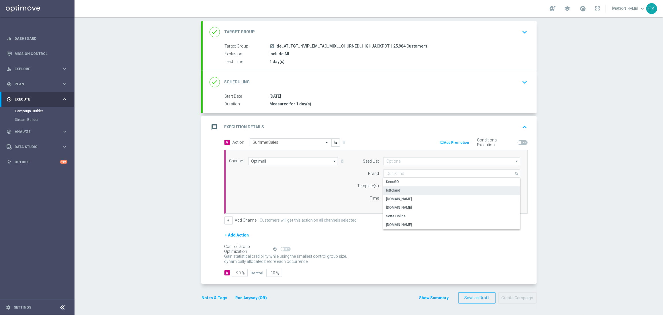
click at [404, 187] on div "lottoland" at bounding box center [451, 191] width 137 height 8
type input "lottoland"
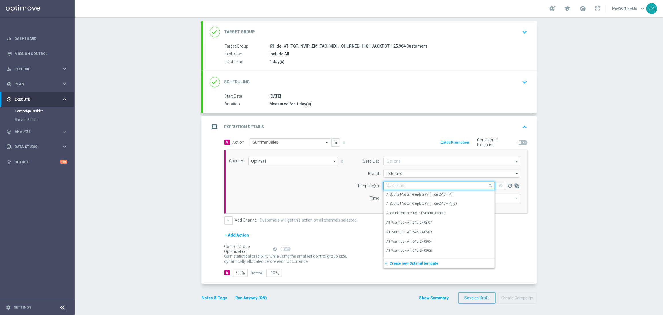
click at [393, 187] on input "text" at bounding box center [434, 186] width 94 height 5
paste input "AT__SUMMERSALE_250903__NVIP_EMA_TAC_MIX"
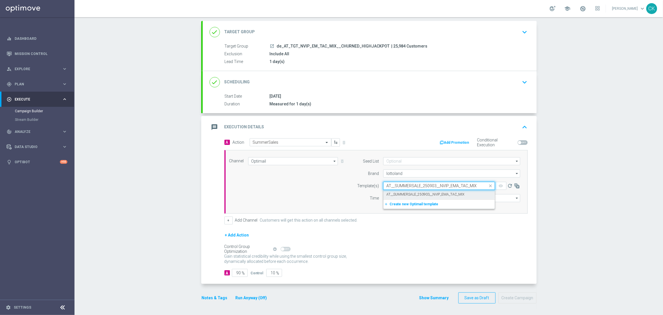
click at [392, 194] on label "AT__SUMMERSALE_250903__NVIP_EMA_TAC_MIX" at bounding box center [426, 194] width 78 height 5
type input "AT__SUMMERSALE_250903__NVIP_EMA_TAC_MIX"
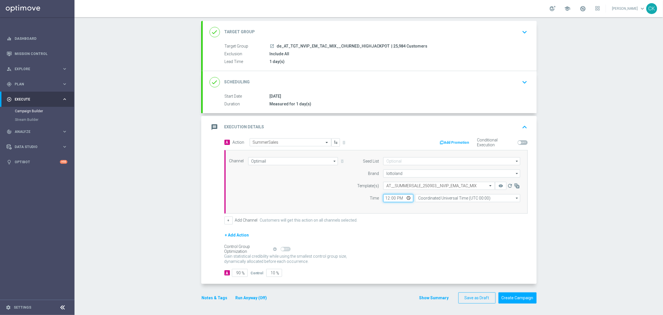
click at [385, 197] on input "12:00" at bounding box center [398, 198] width 30 height 8
type input "06:00"
click at [454, 195] on input "Coordinated Universal Time (UTC 00:00)" at bounding box center [467, 198] width 105 height 8
click at [465, 208] on div "Central European Time ([GEOGRAPHIC_DATA]) (UTC +02:00)" at bounding box center [465, 206] width 94 height 5
type input "Central European Time ([GEOGRAPHIC_DATA]) (UTC +02:00)"
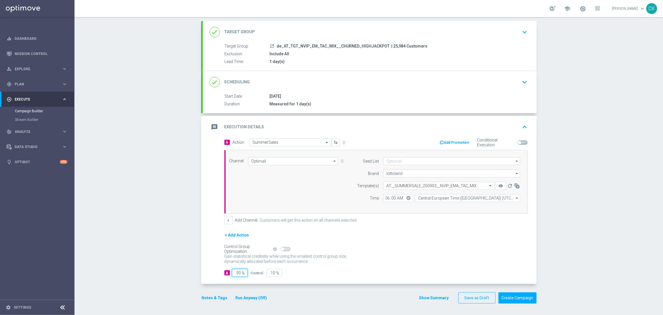
click at [238, 275] on input "90" at bounding box center [240, 273] width 16 height 8
type input "9"
type input "91"
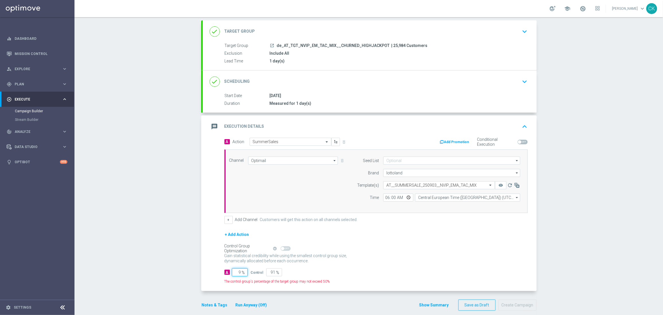
type input "98"
type input "2"
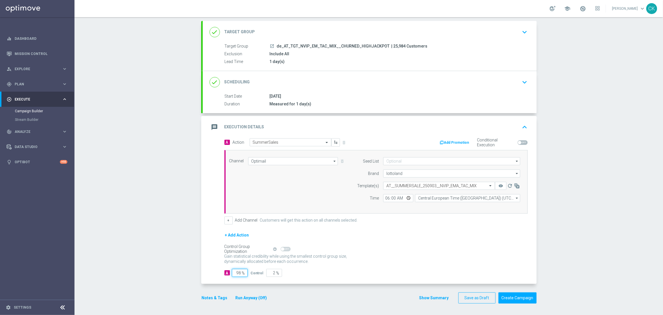
type input "98"
click at [294, 270] on div "A 98 % Control 2 %" at bounding box center [376, 273] width 303 height 8
click at [217, 272] on div "A Action Select action SummerSales delete_forever Add Promotion Conditional Exe…" at bounding box center [370, 212] width 334 height 146
click at [211, 299] on button "Notes & Tags" at bounding box center [214, 298] width 27 height 7
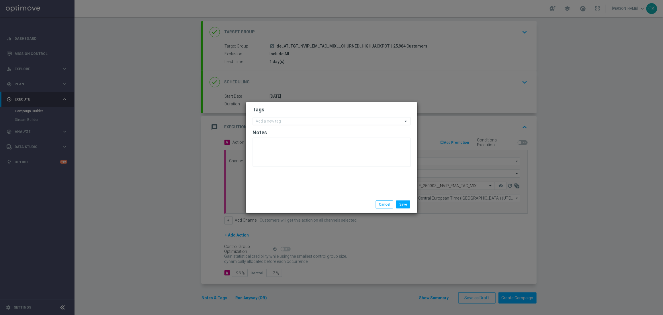
click at [278, 120] on input "text" at bounding box center [329, 121] width 147 height 5
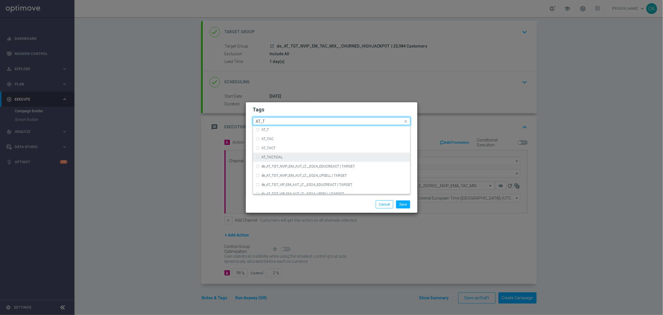
click at [284, 158] on div "AT_TACTICAL" at bounding box center [335, 157] width 146 height 3
type input "AT_T"
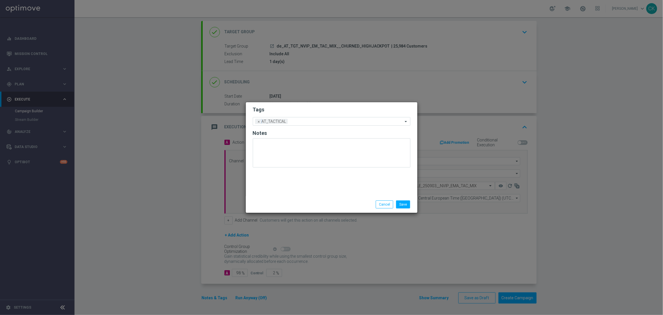
click at [321, 204] on div "Save Cancel" at bounding box center [359, 205] width 111 height 8
click at [404, 204] on button "Save" at bounding box center [403, 205] width 14 height 8
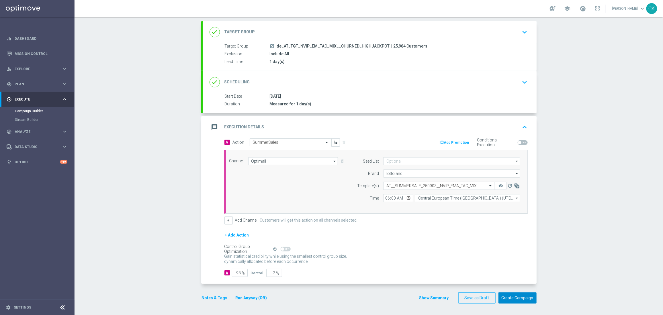
click at [511, 299] on button "Create Campaign" at bounding box center [518, 298] width 38 height 11
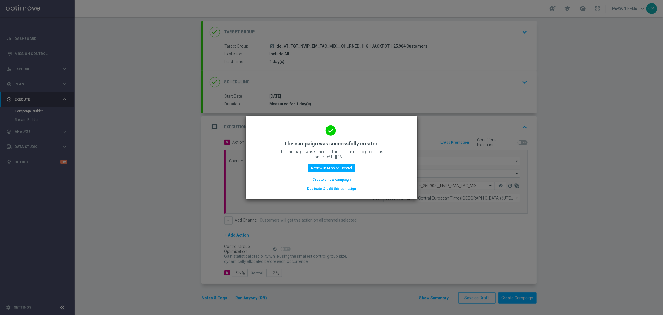
click at [323, 179] on button "Create a new campaign" at bounding box center [331, 180] width 39 height 6
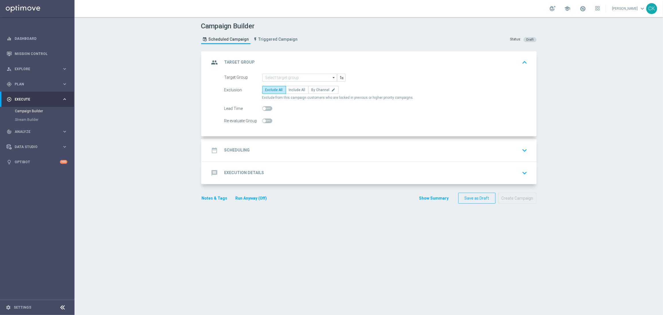
scroll to position [0, 0]
